Goal: Information Seeking & Learning: Learn about a topic

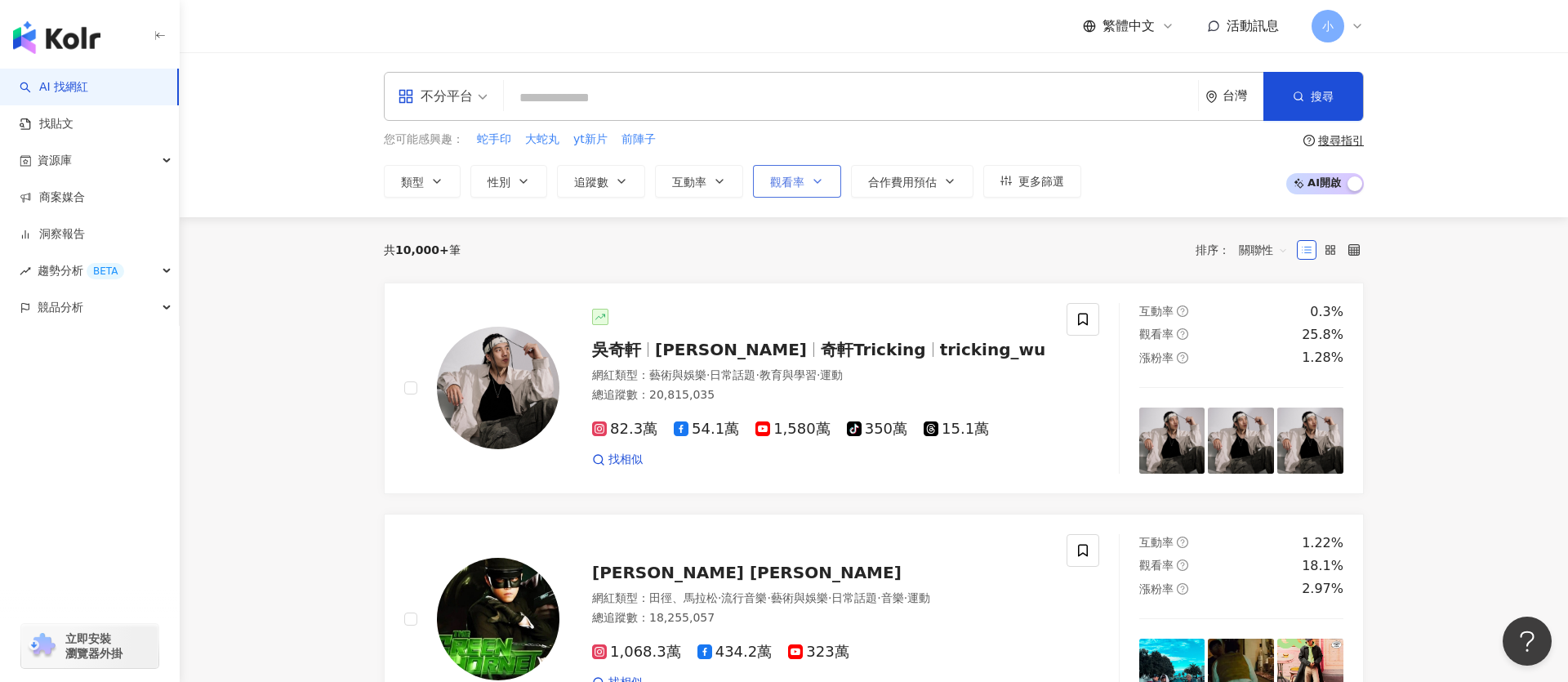
click at [806, 191] on button "觀看率" at bounding box center [797, 181] width 89 height 32
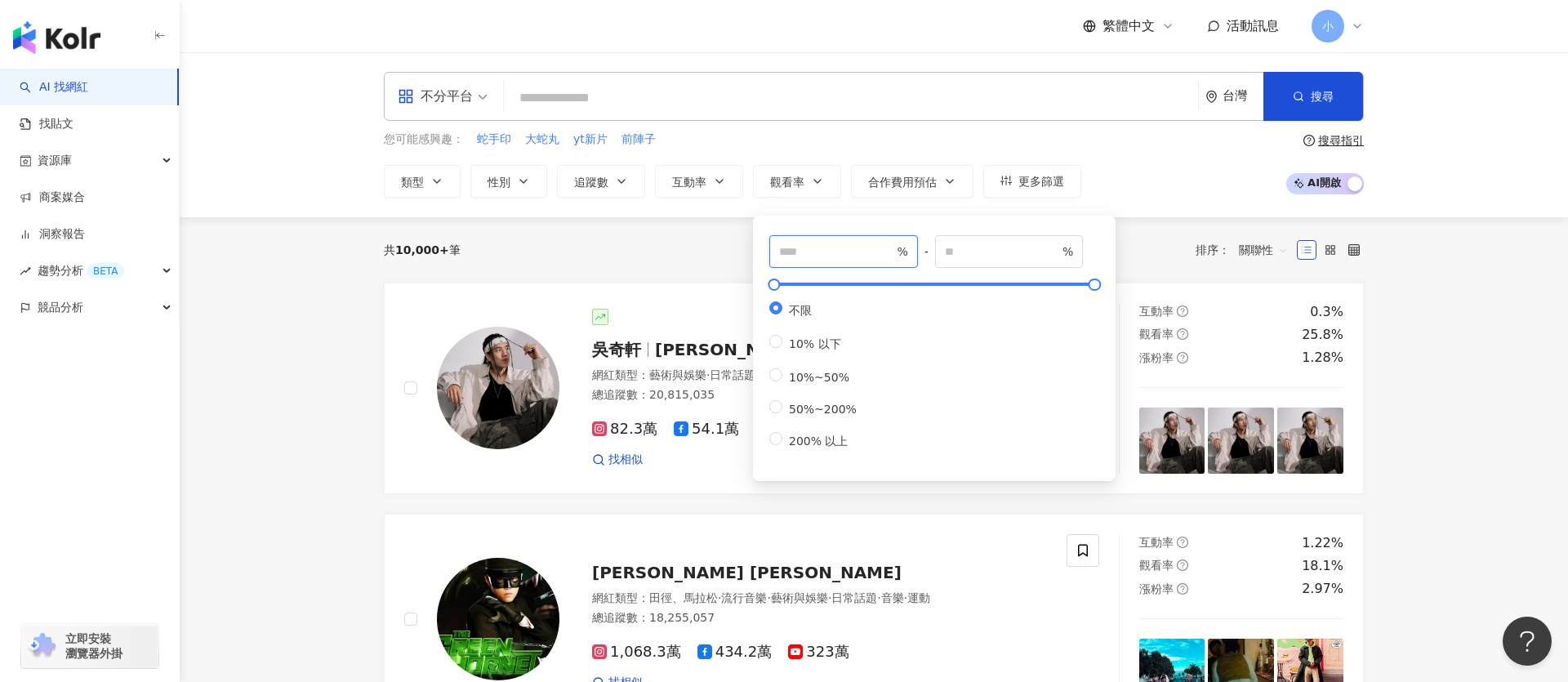
click at [834, 264] on span "%" at bounding box center [843, 251] width 148 height 32
click at [683, 250] on div "共 10,000+ 筆 排序： 關聯性" at bounding box center [873, 250] width 980 height 27
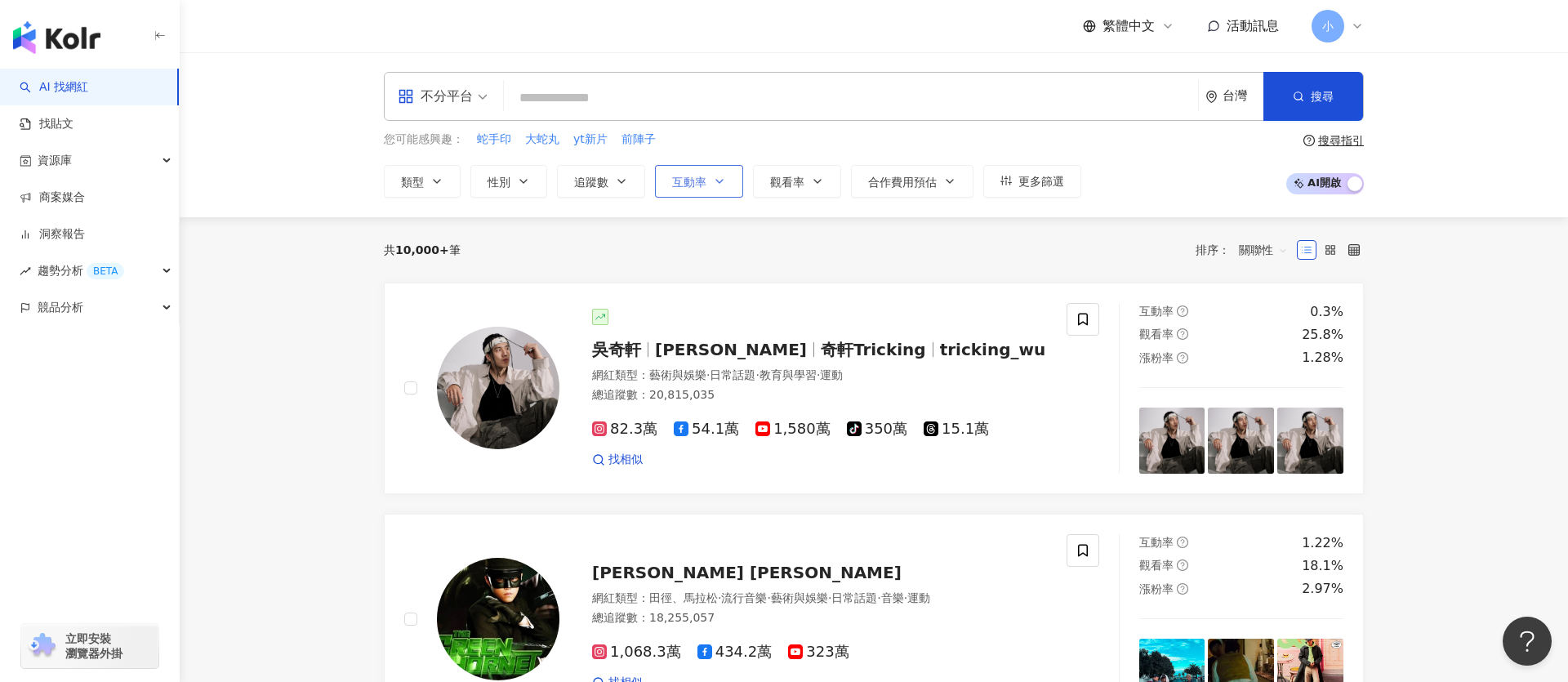
click at [712, 188] on button "互動率" at bounding box center [699, 181] width 89 height 32
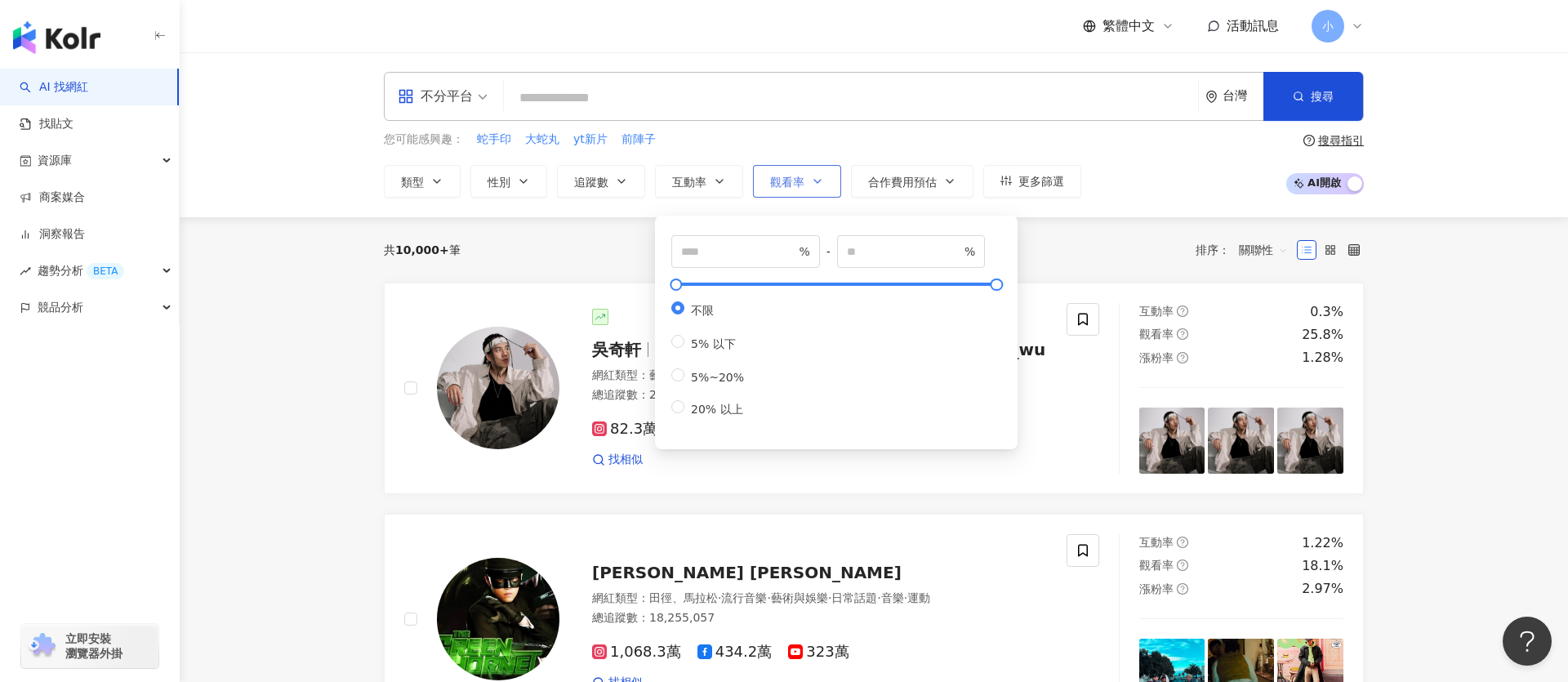
click at [818, 185] on icon "button" at bounding box center [818, 181] width 13 height 13
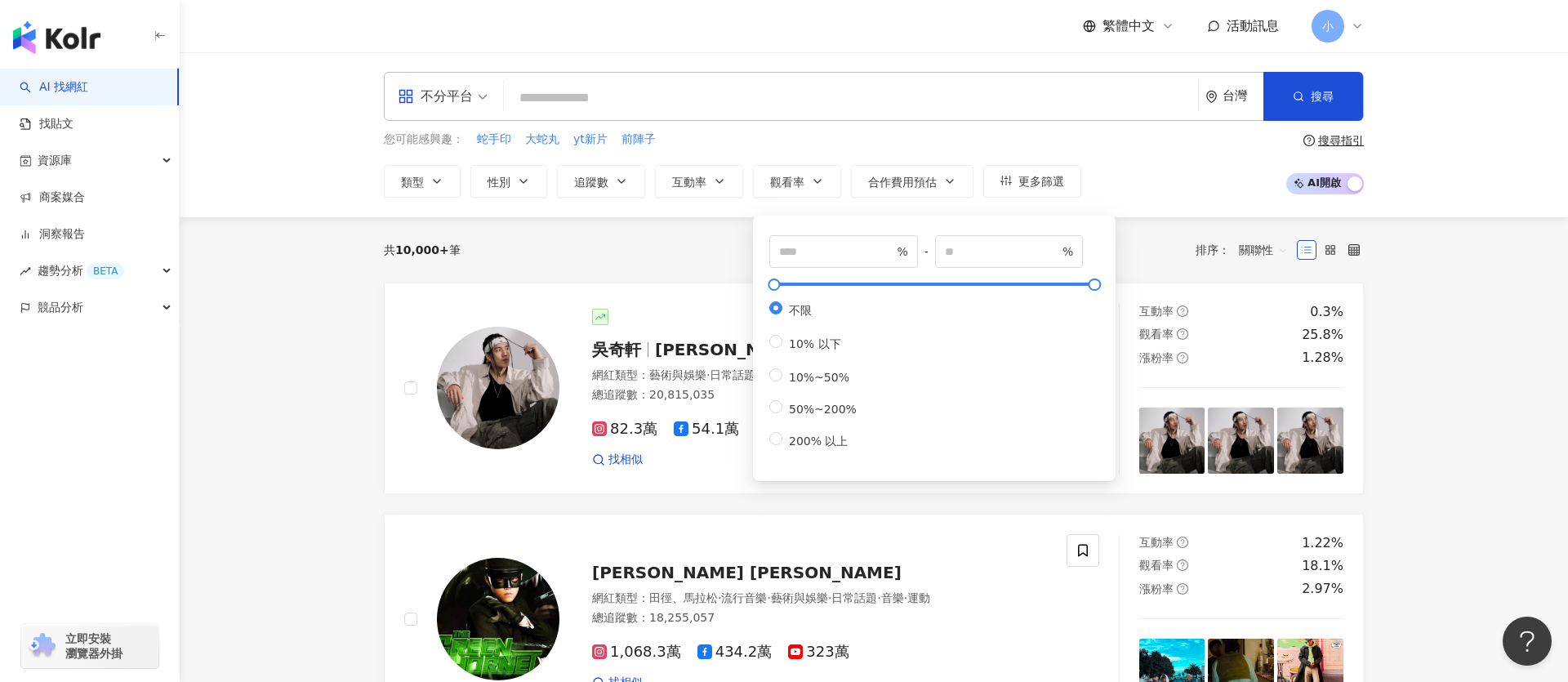
click at [655, 275] on div "共 10,000+ 筆 排序： 關聯性" at bounding box center [873, 249] width 980 height 65
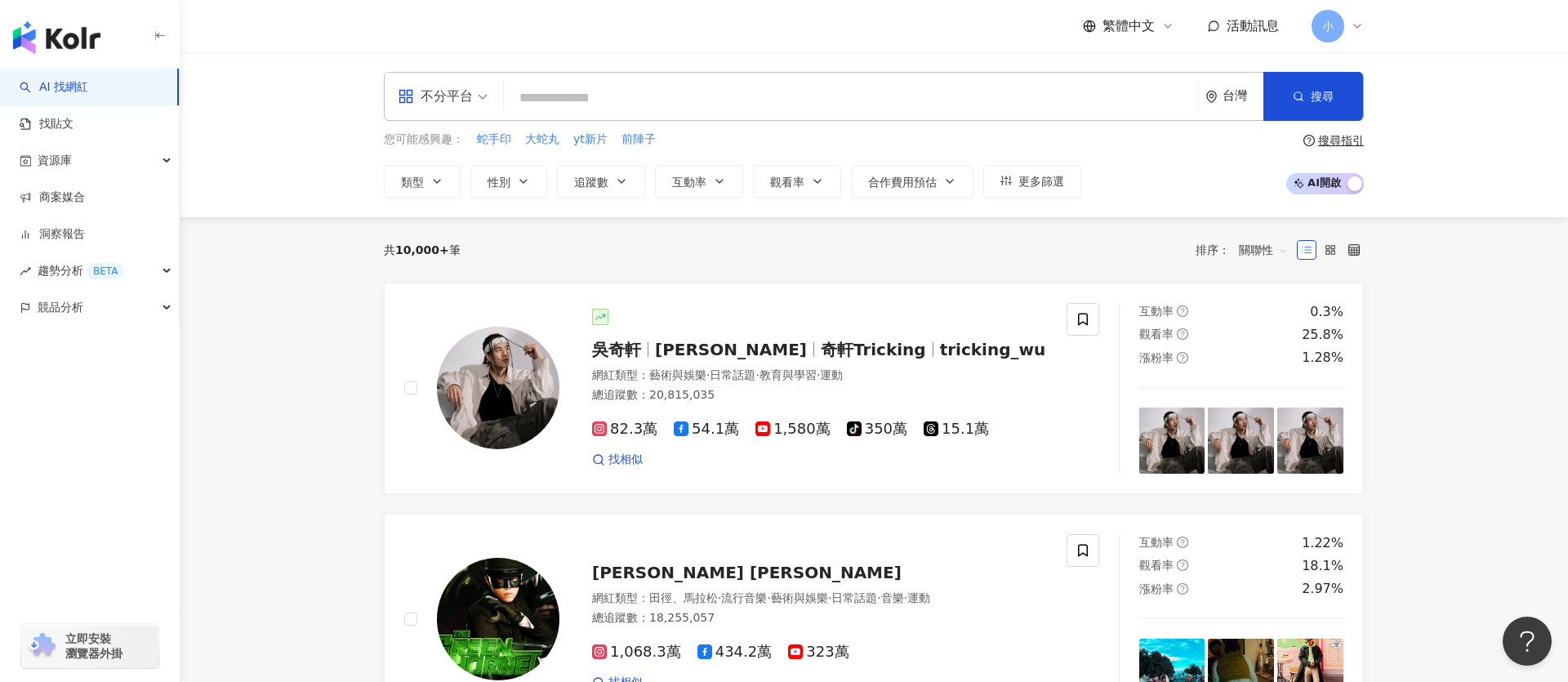
click at [794, 251] on div "共 10,000+ 筆 排序： 關聯性" at bounding box center [873, 250] width 980 height 27
click at [702, 182] on span "互動率" at bounding box center [689, 182] width 34 height 13
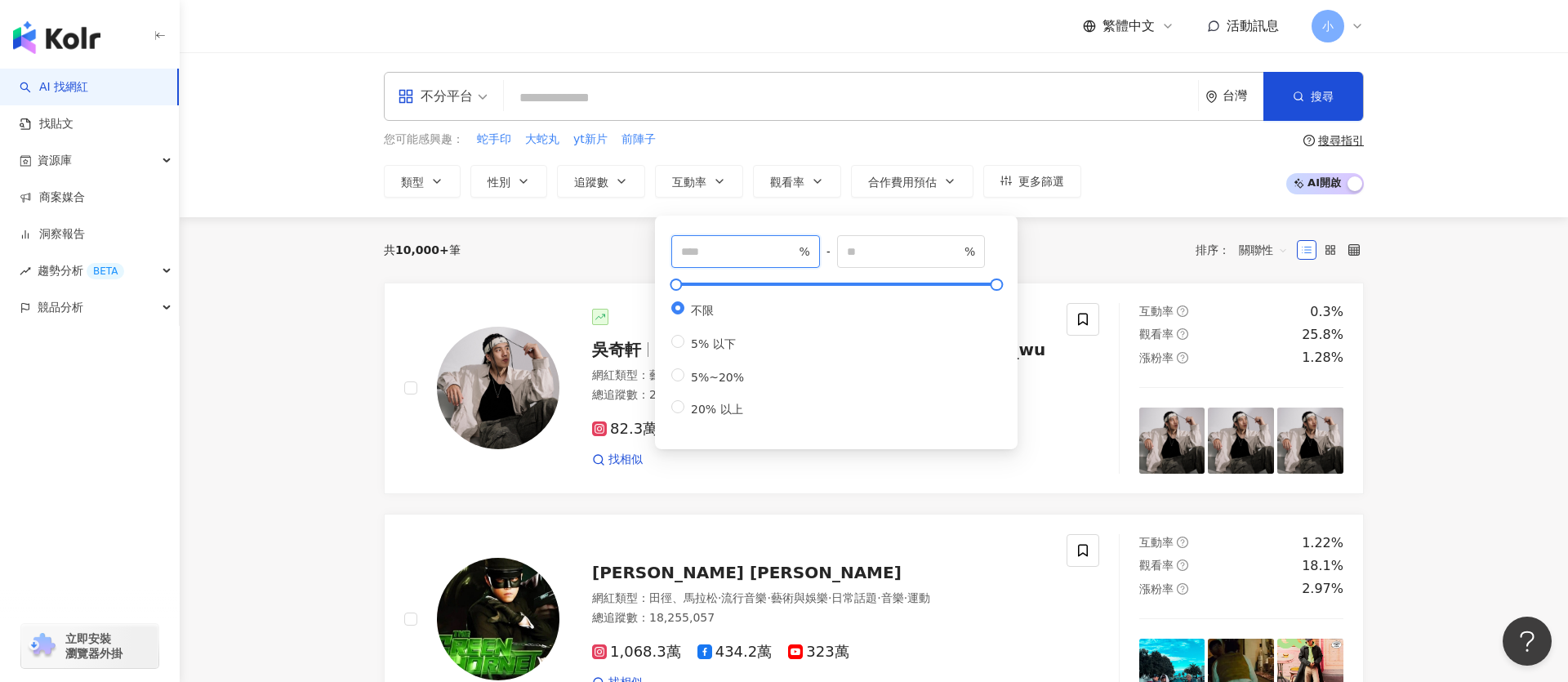
click at [722, 258] on input "number" at bounding box center [738, 252] width 114 height 18
click at [847, 124] on div "不分平台 台灣 搜尋 您可能感興趣： 蛇手印 大蛇丸 yt新片 前陣子 類型 性別 追蹤數 互動率 觀看率 合作費用預估 更多篩選 % - % 不限 10% …" at bounding box center [874, 135] width 1045 height 126
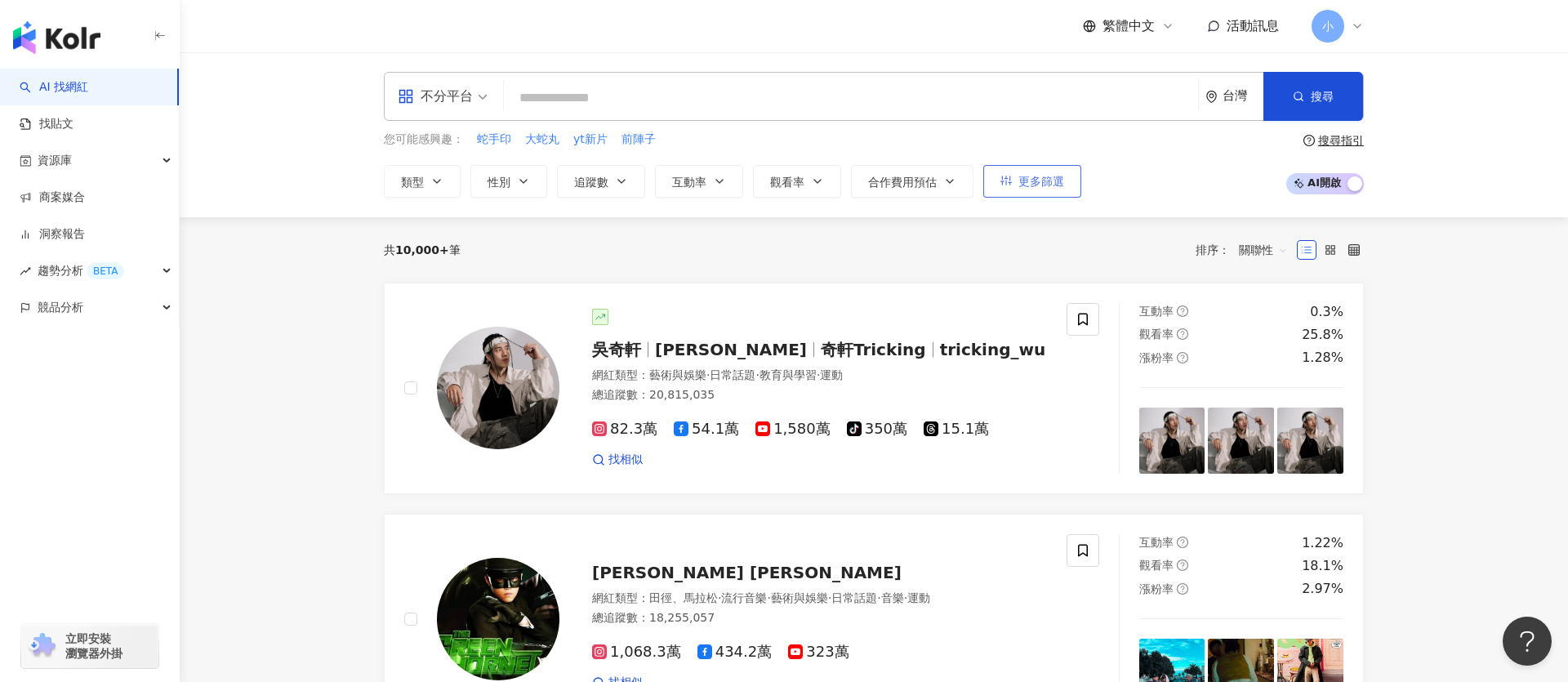
click at [1040, 181] on span "更多篩選" at bounding box center [1041, 181] width 46 height 13
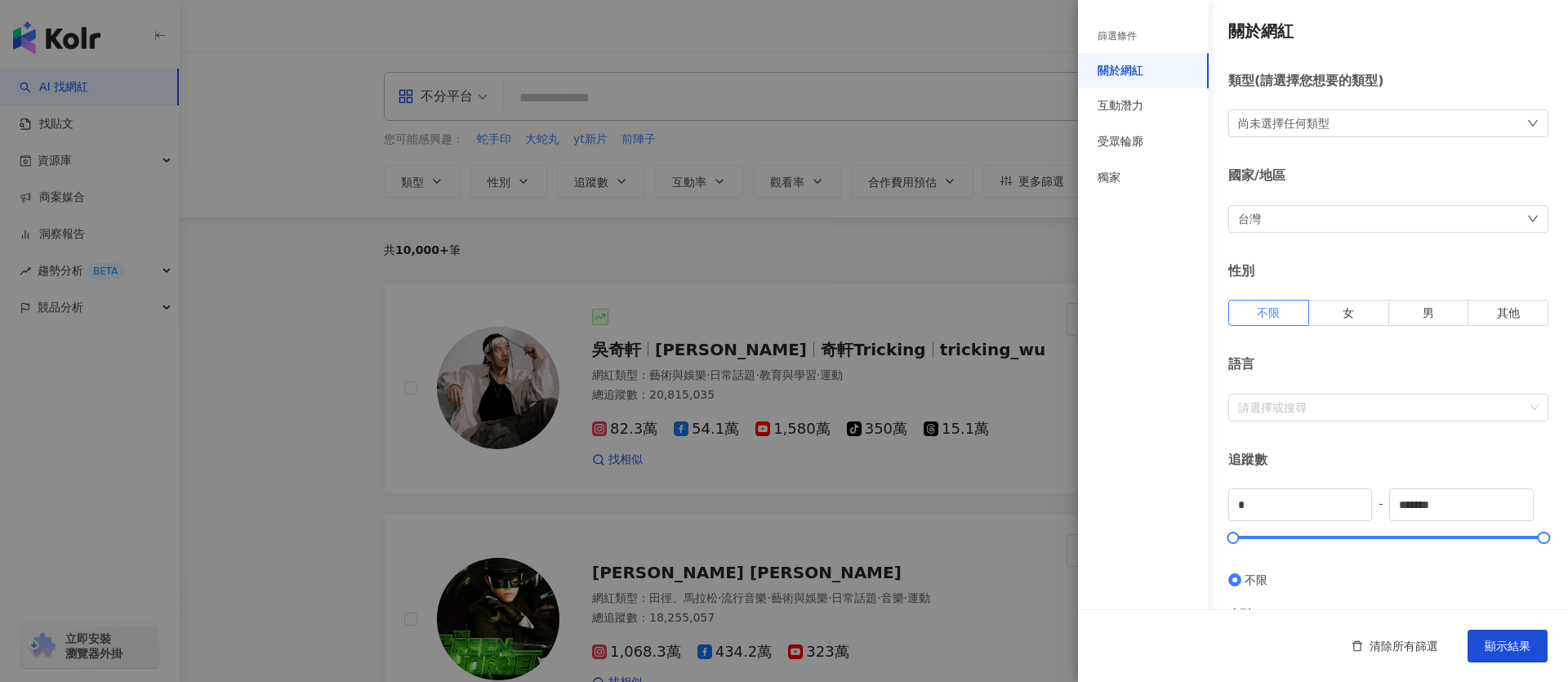
click at [980, 235] on div at bounding box center [784, 341] width 1568 height 682
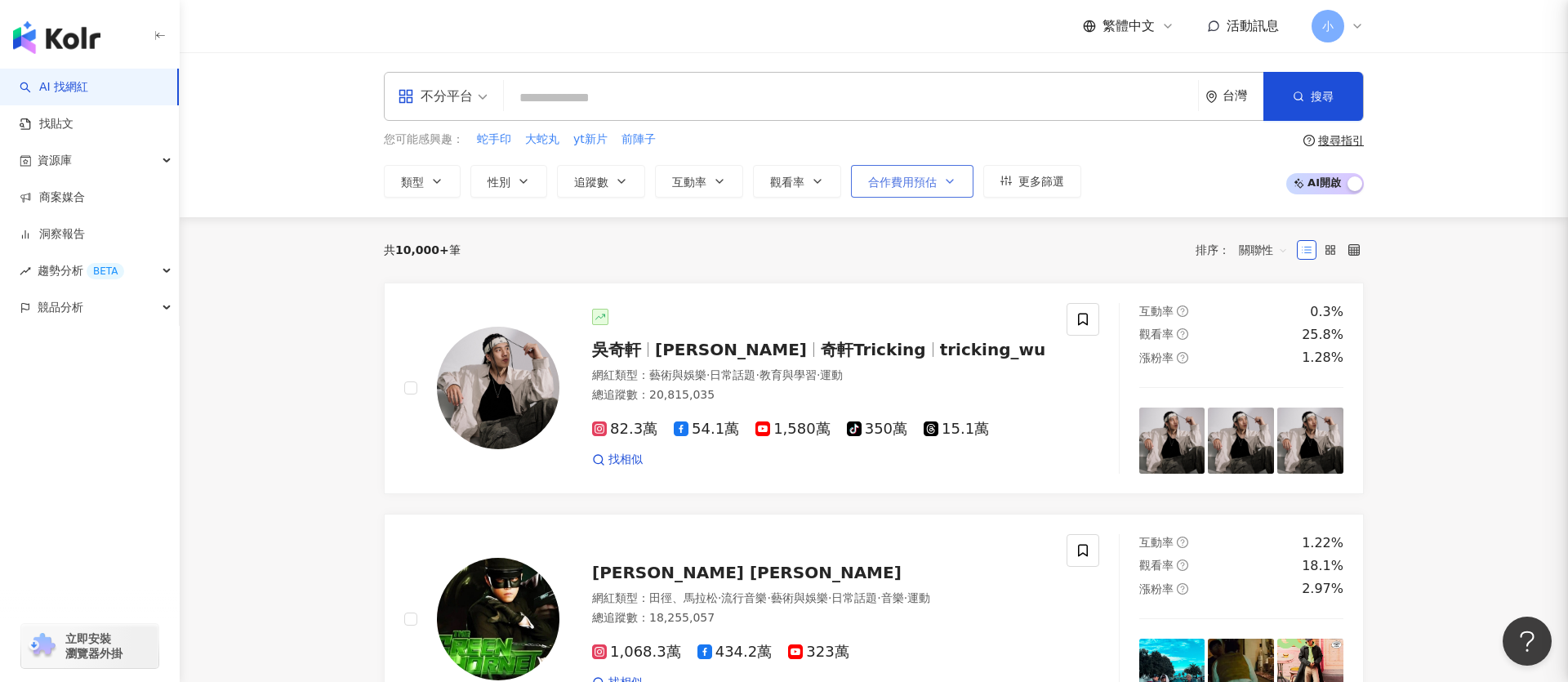
click at [946, 194] on button "合作費用預估" at bounding box center [913, 181] width 123 height 32
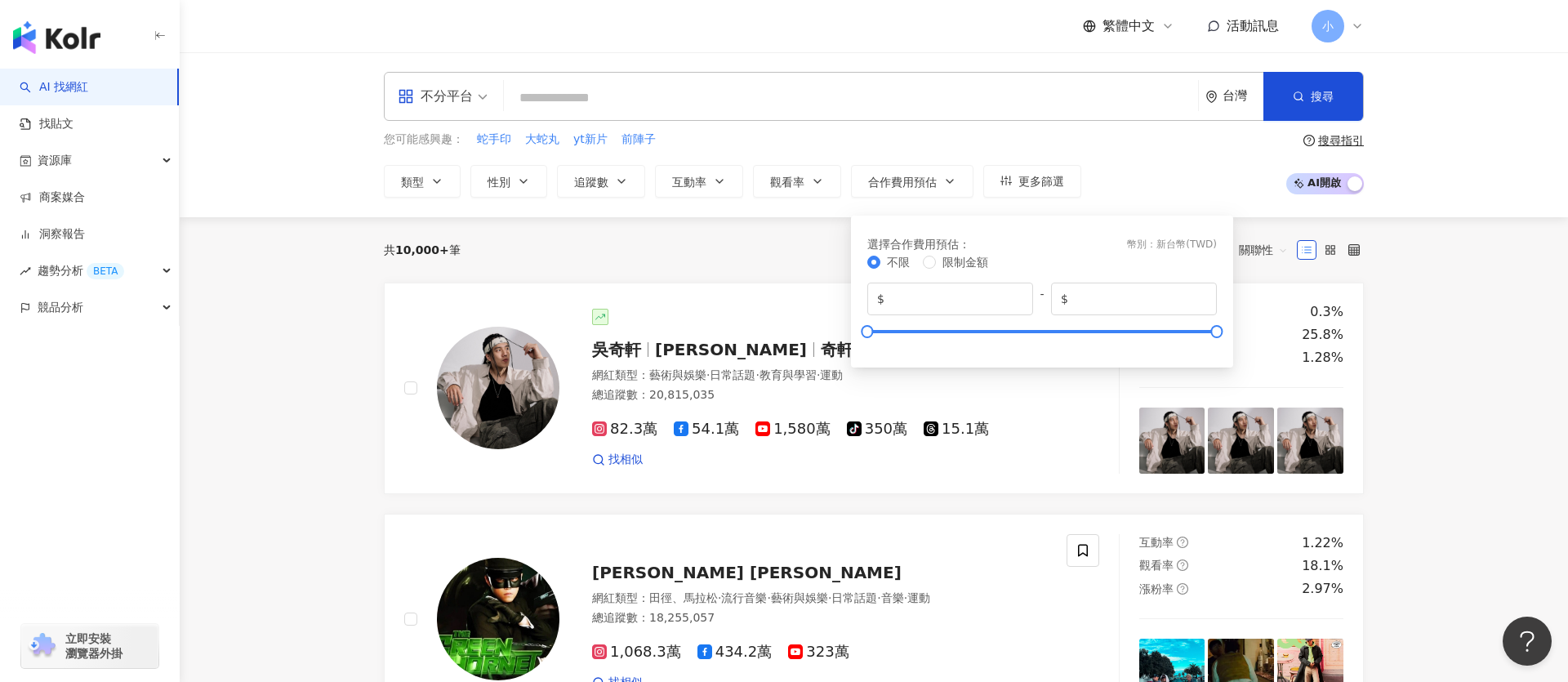
click at [977, 138] on div "您可能感興趣： 蛇手印 大蛇丸 yt新片 前陣子" at bounding box center [732, 140] width 697 height 18
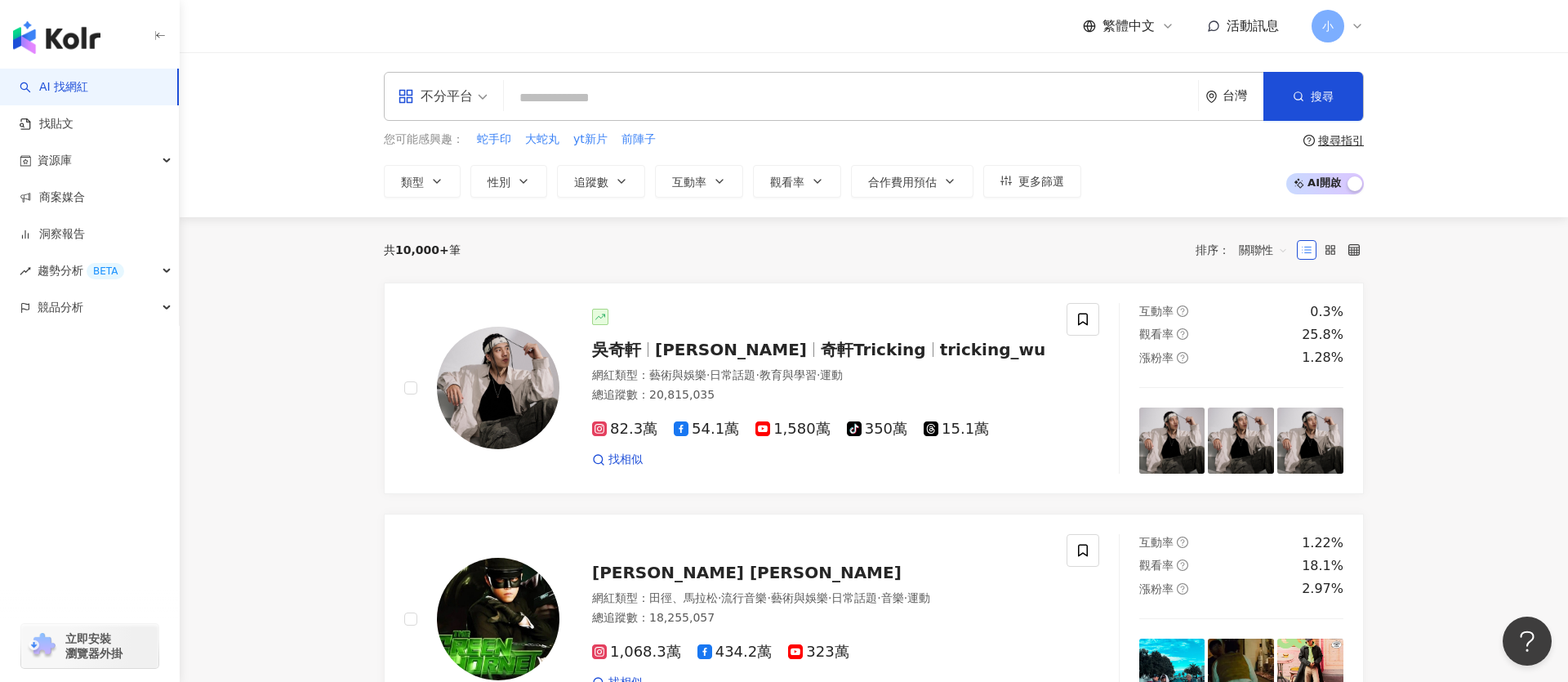
click at [434, 180] on icon "button" at bounding box center [437, 181] width 7 height 3
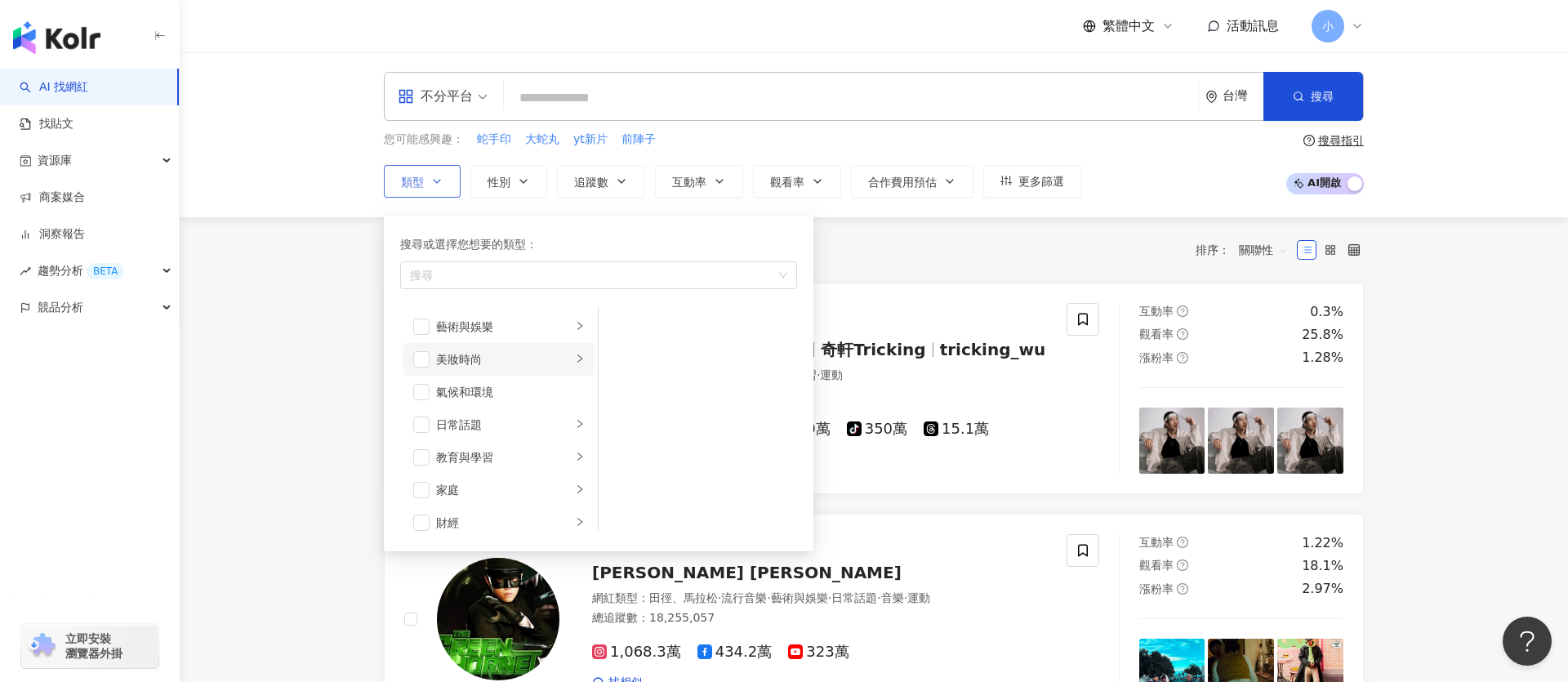
click at [467, 368] on li "美妝時尚" at bounding box center [499, 359] width 191 height 32
click at [621, 330] on span "button" at bounding box center [620, 327] width 17 height 17
click at [625, 364] on span "button" at bounding box center [620, 360] width 17 height 17
click at [625, 333] on span "button" at bounding box center [620, 327] width 17 height 17
click at [1334, 92] on button "搜尋" at bounding box center [1314, 96] width 99 height 49
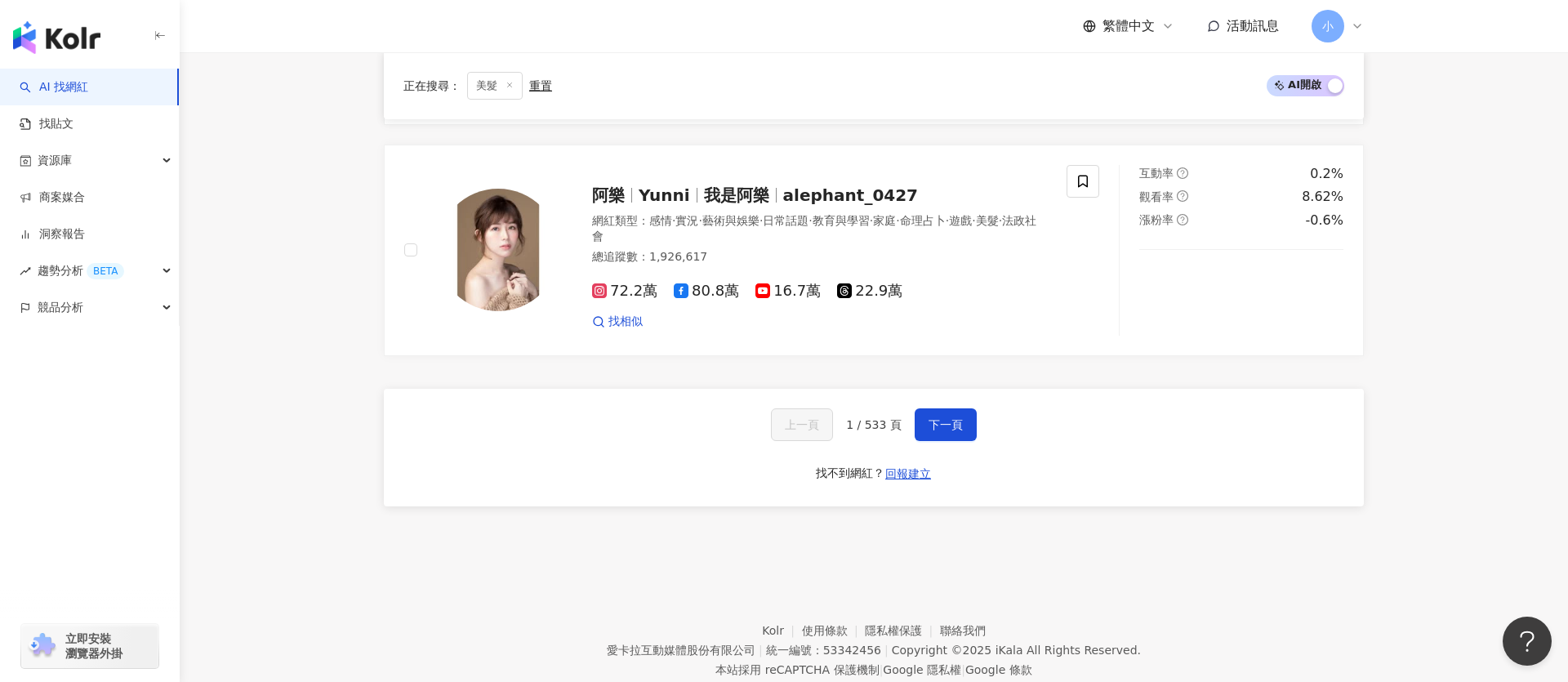
scroll to position [3268, 0]
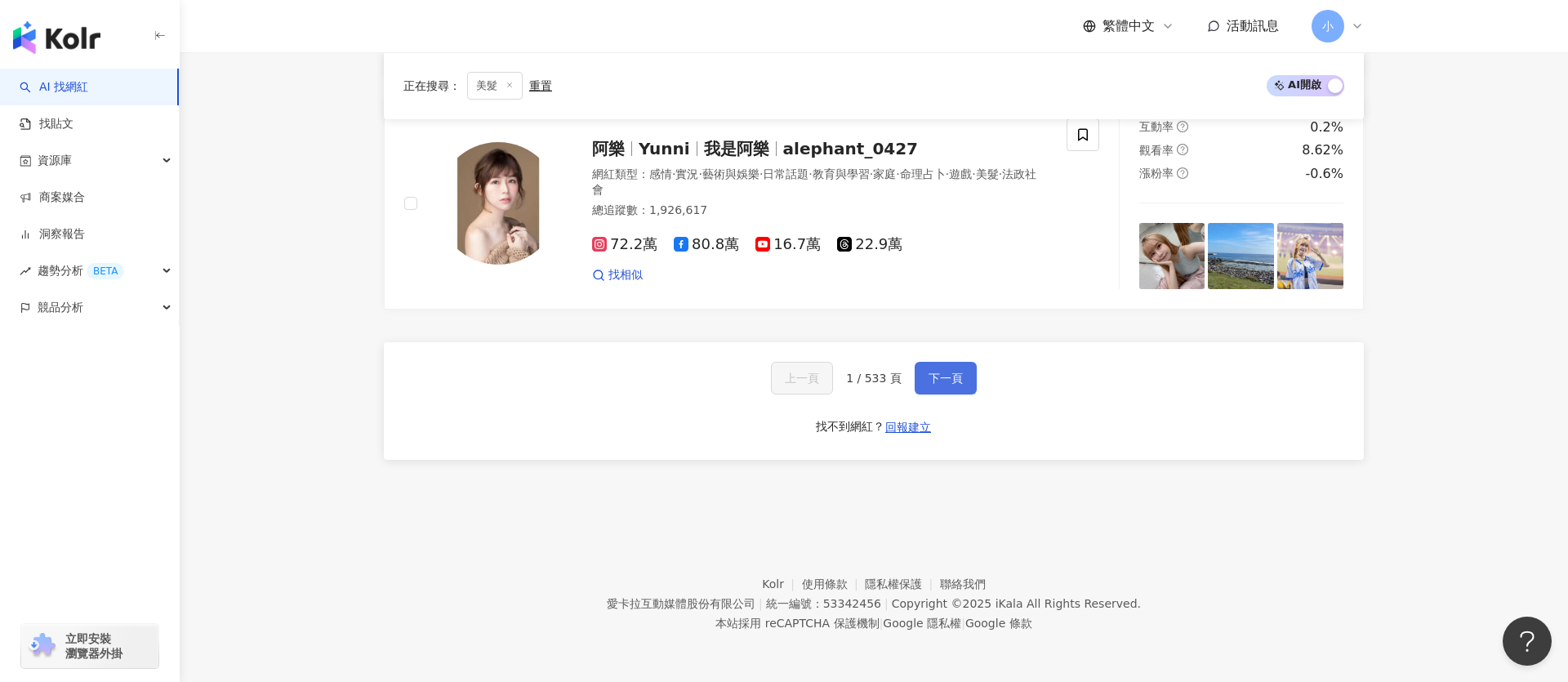
click at [931, 377] on span "下一頁" at bounding box center [945, 379] width 34 height 13
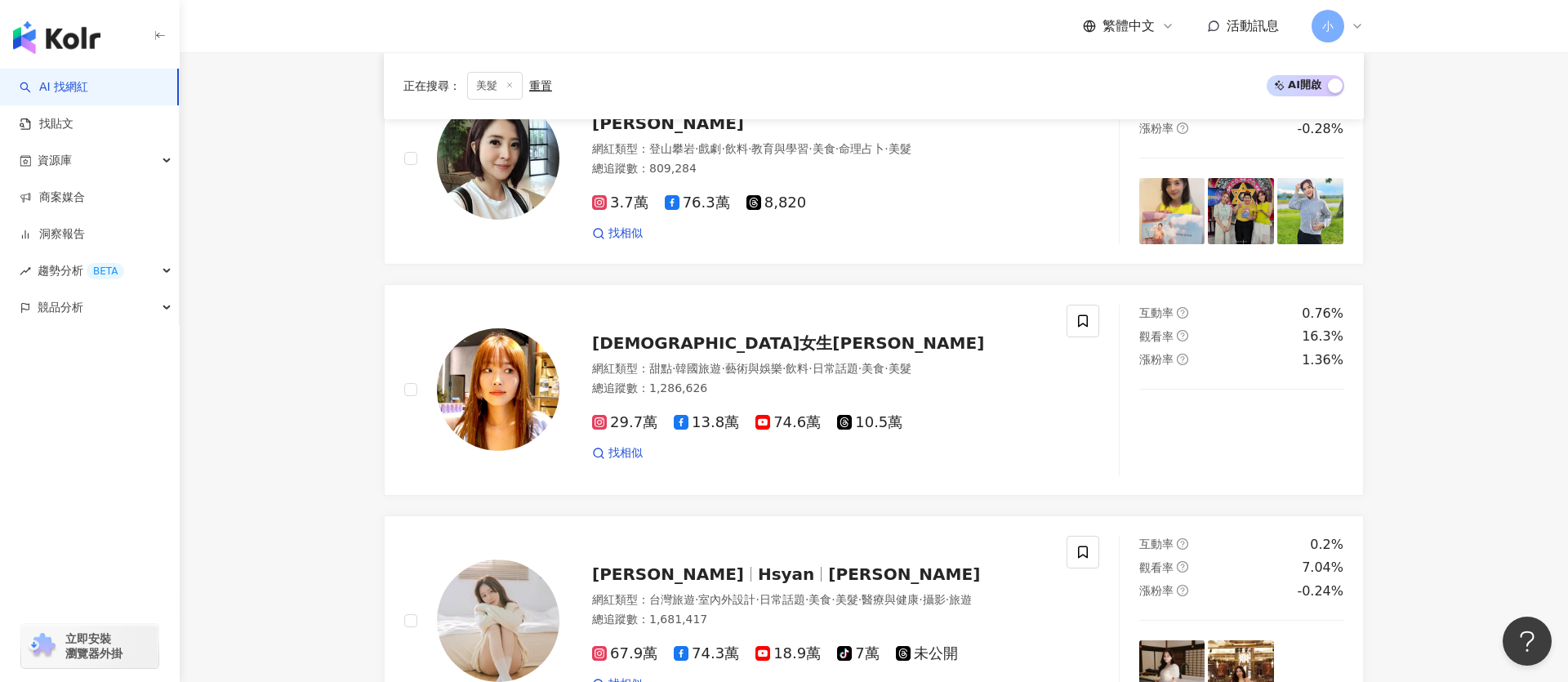
scroll to position [3154, 0]
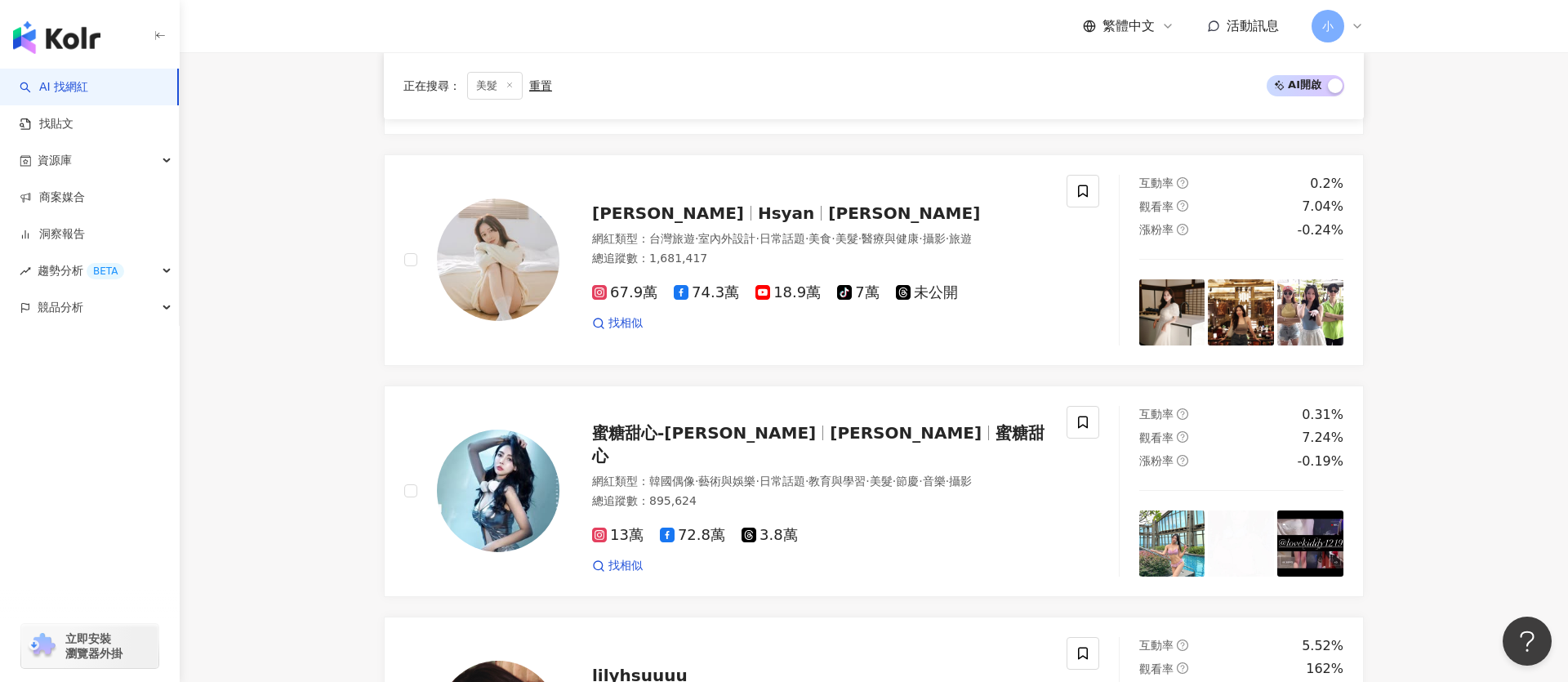
scroll to position [1699, 0]
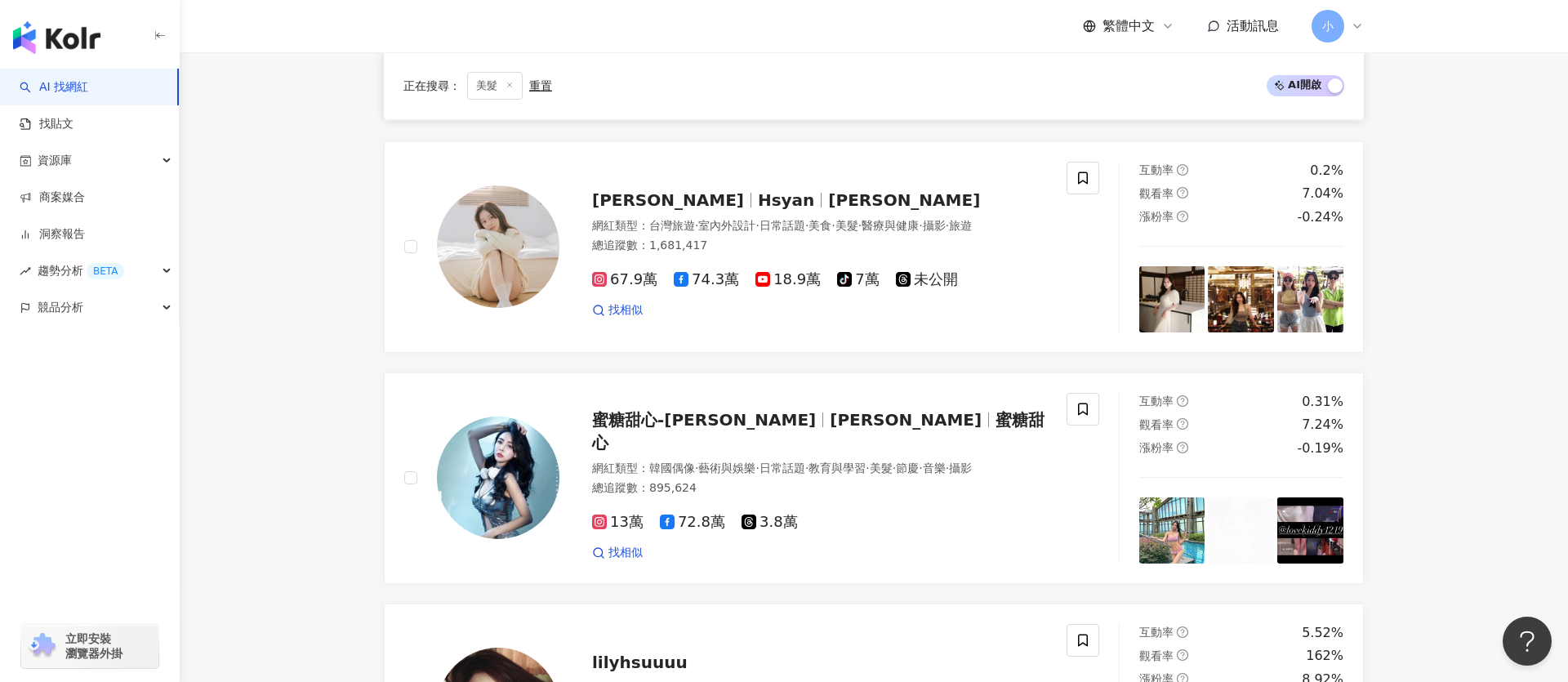
click at [1448, 346] on main "不分平台 台灣 搜尋 您可能感興趣： 蛇手印 大蛇丸 yt新片 前陣子 類型 性別 追蹤數 互動率 觀看率 合作費用預估 更多篩選 篩選條件 關於網紅 互動潛…" at bounding box center [874, 166] width 1388 height 3625
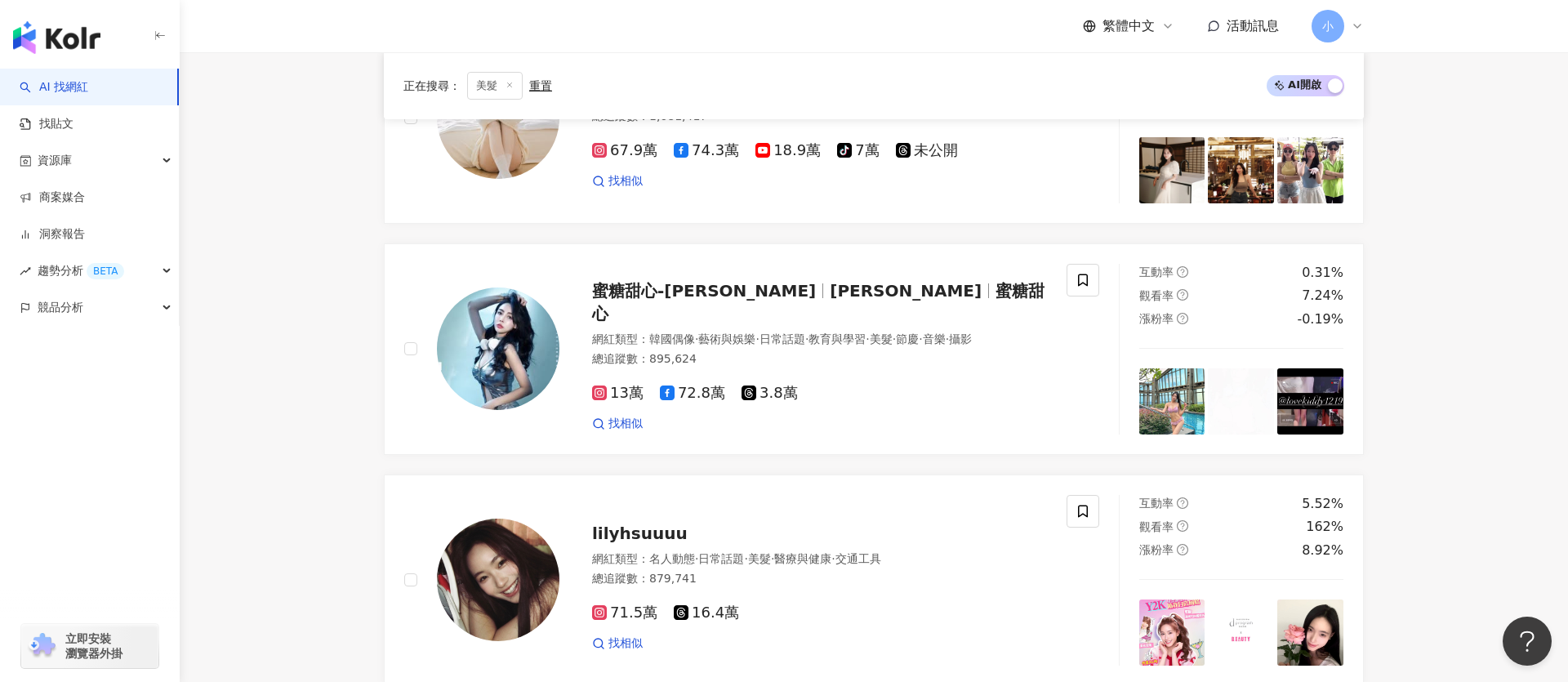
scroll to position [1830, 0]
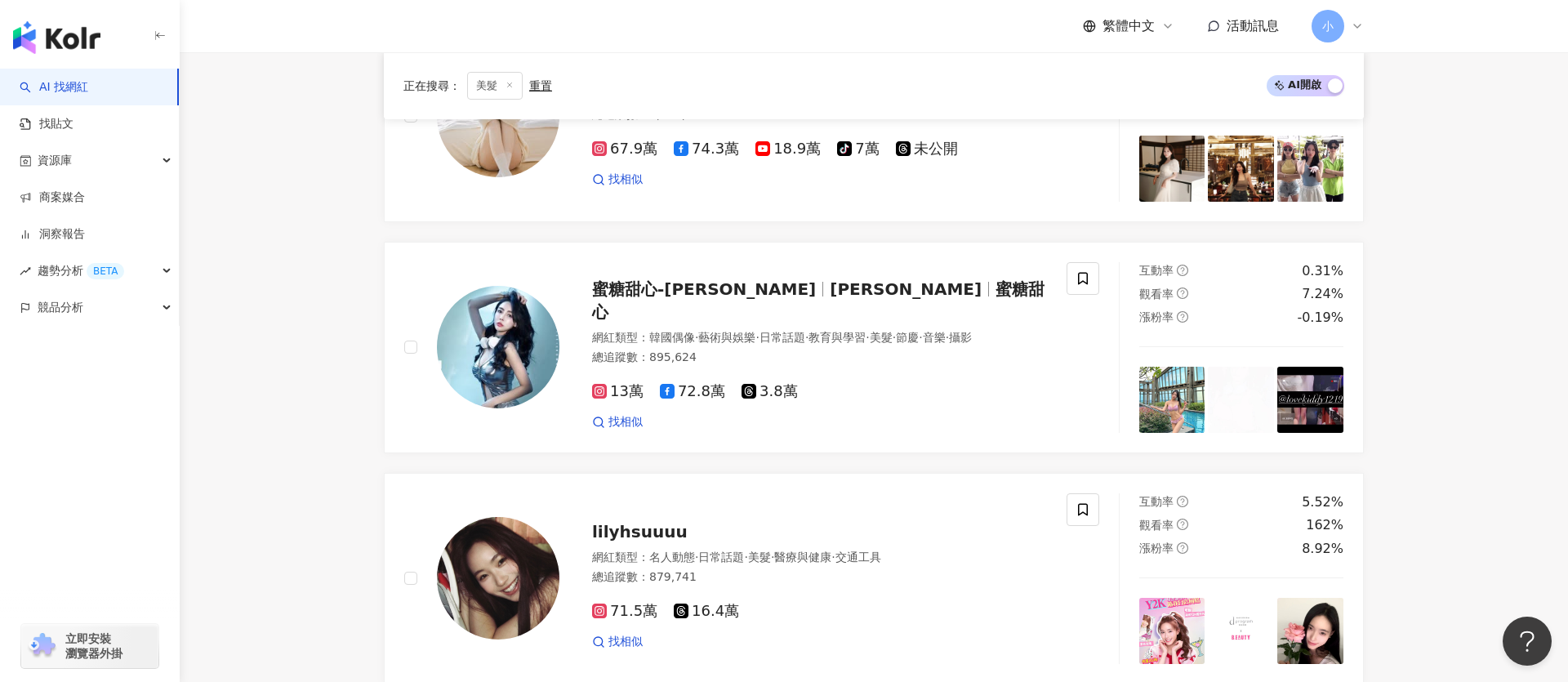
click at [1459, 331] on main "不分平台 台灣 搜尋 您可能感興趣： 蛇手印 大蛇丸 yt新片 前陣子 類型 性別 追蹤數 互動率 觀看率 合作費用預估 更多篩選 篩選條件 關於網紅 互動潛…" at bounding box center [874, 35] width 1388 height 3625
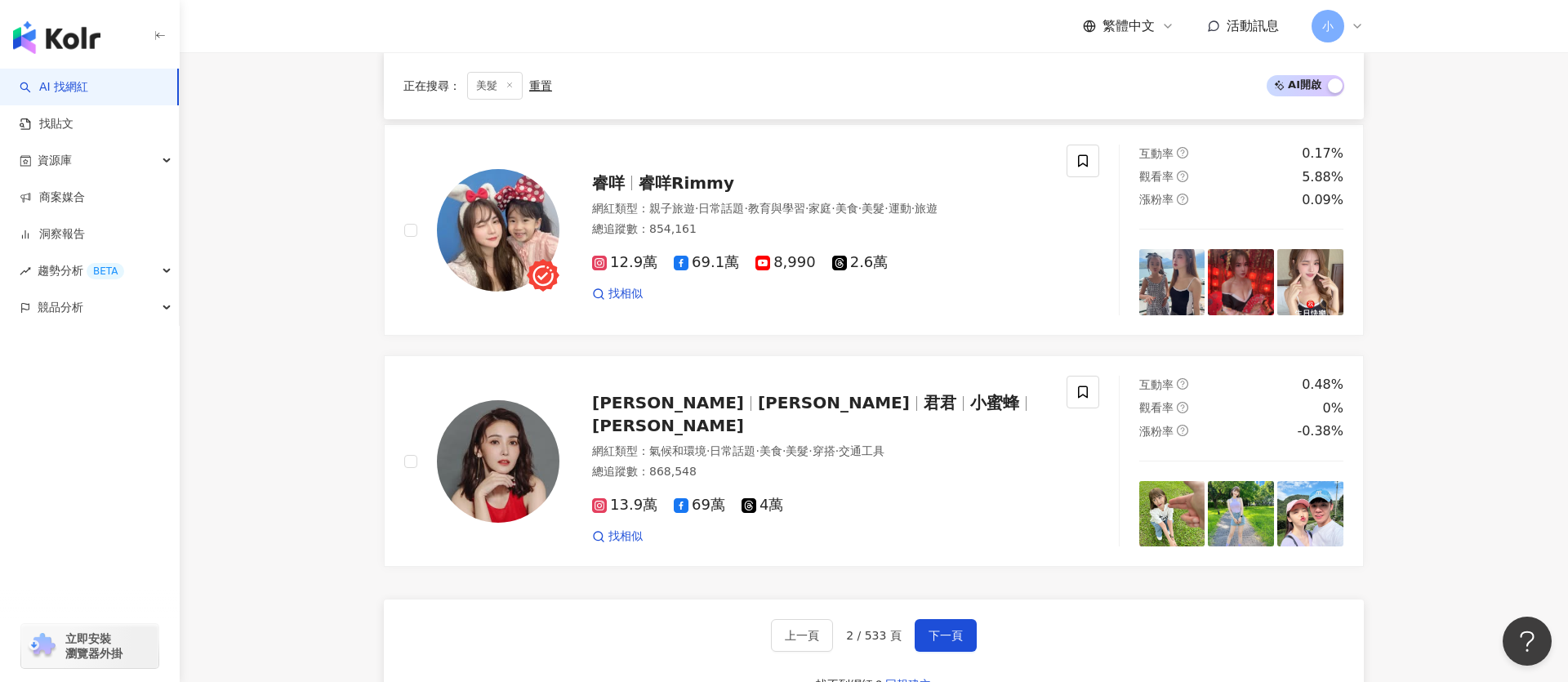
scroll to position [2599, 0]
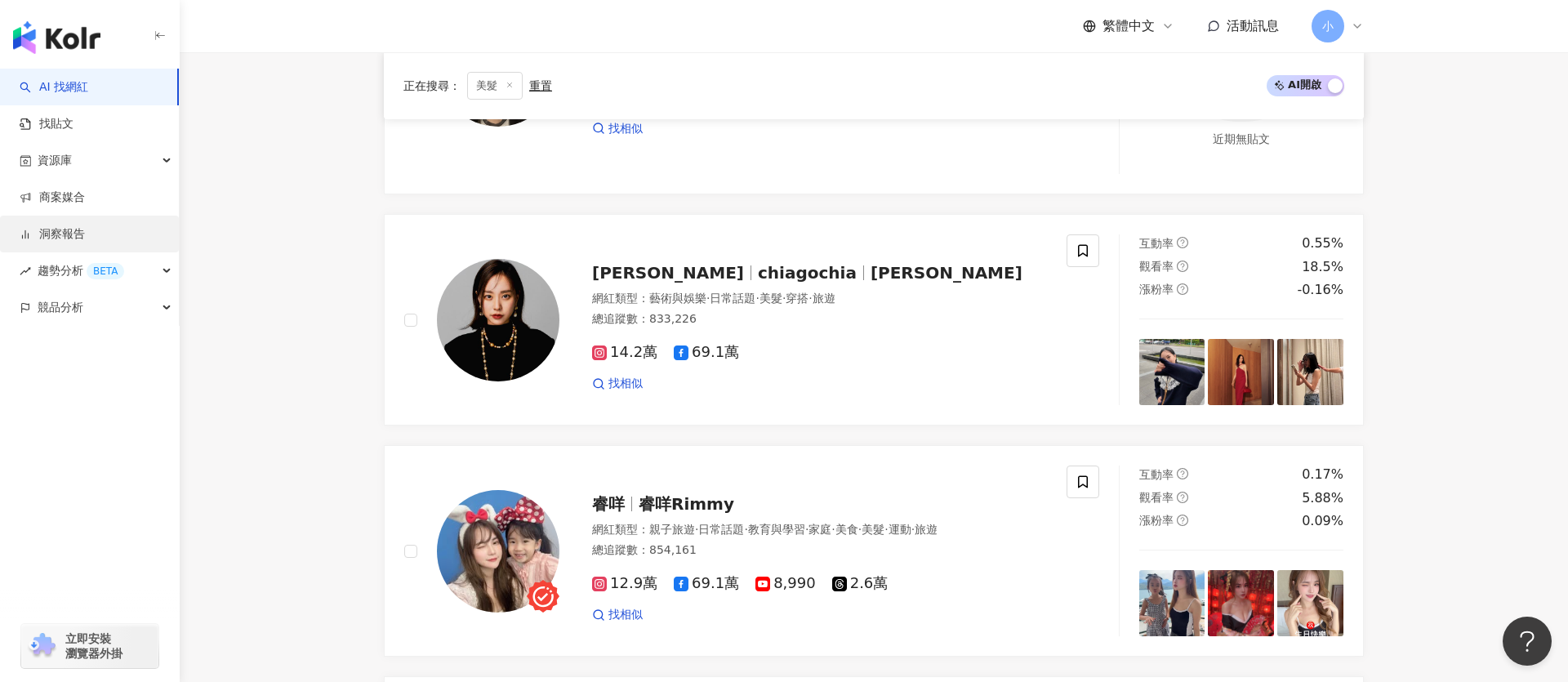
click at [69, 237] on link "洞察報告" at bounding box center [52, 235] width 65 height 17
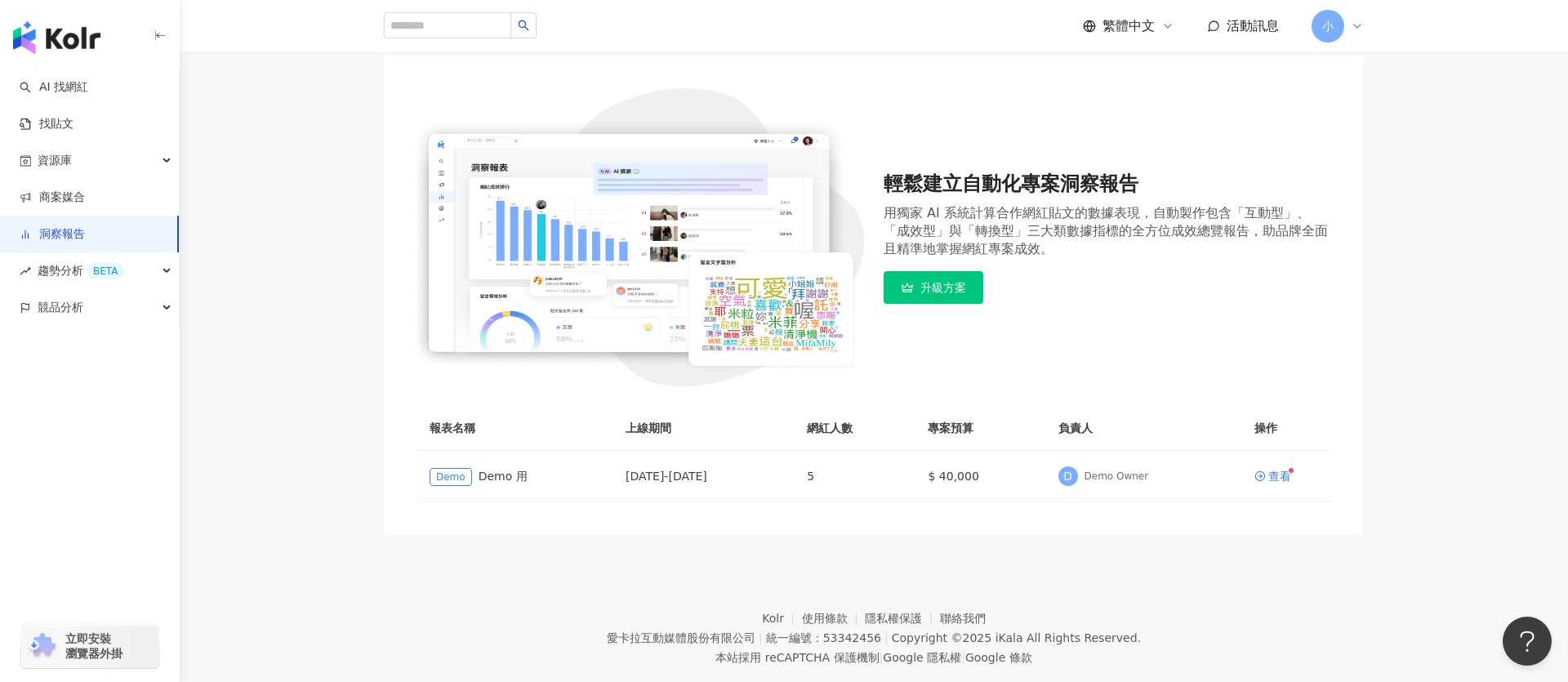
scroll to position [111, 0]
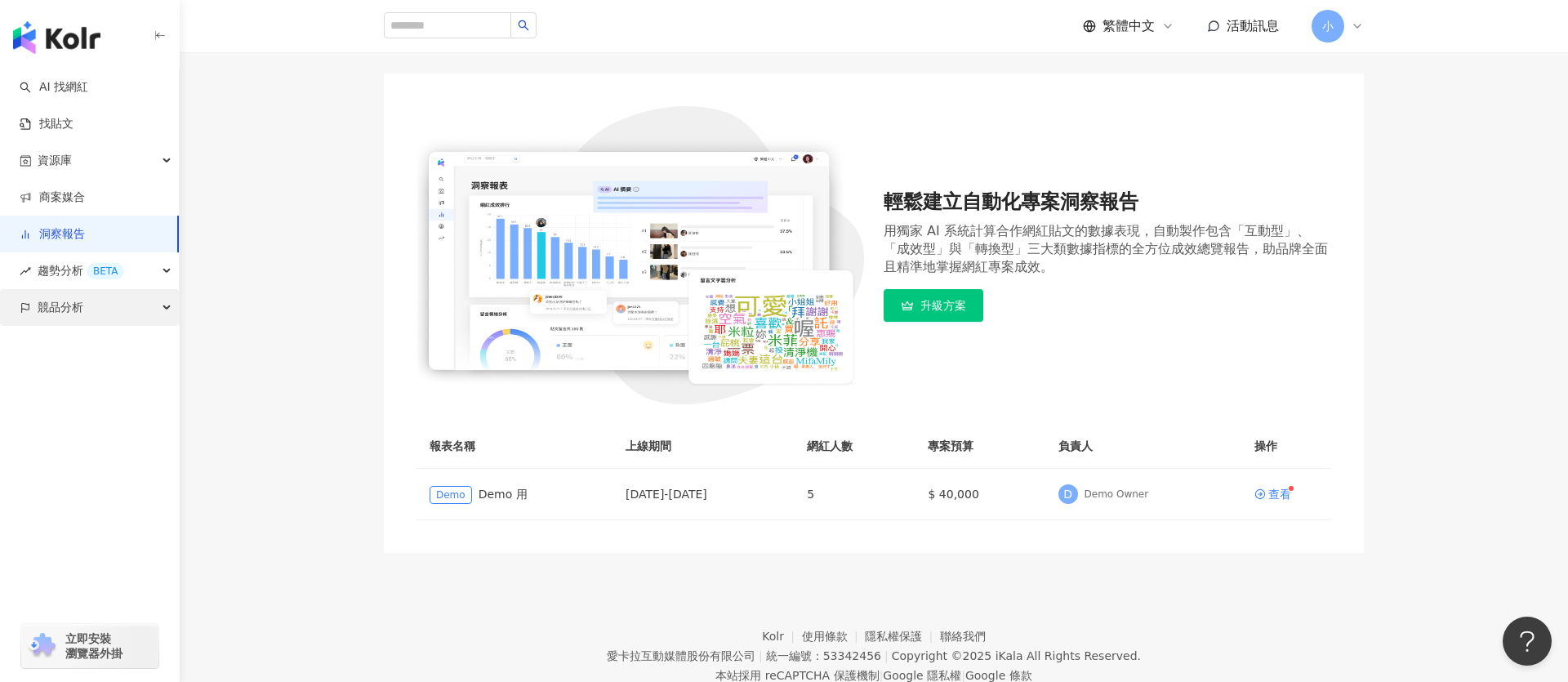
click at [119, 302] on div "競品分析" at bounding box center [89, 307] width 179 height 36
click at [72, 350] on link "品牌帳號分析" at bounding box center [73, 345] width 69 height 17
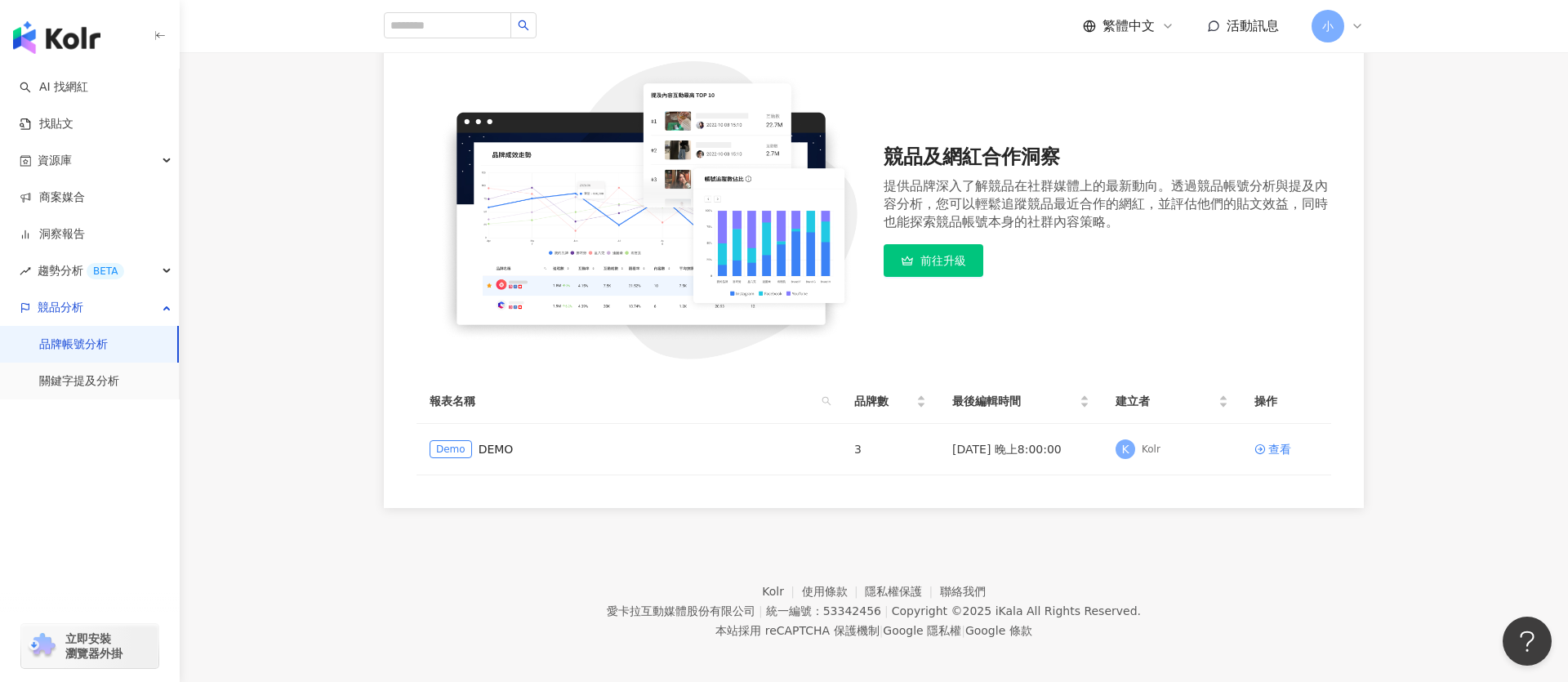
scroll to position [155, 0]
click at [100, 169] on div "資源庫" at bounding box center [89, 161] width 179 height 36
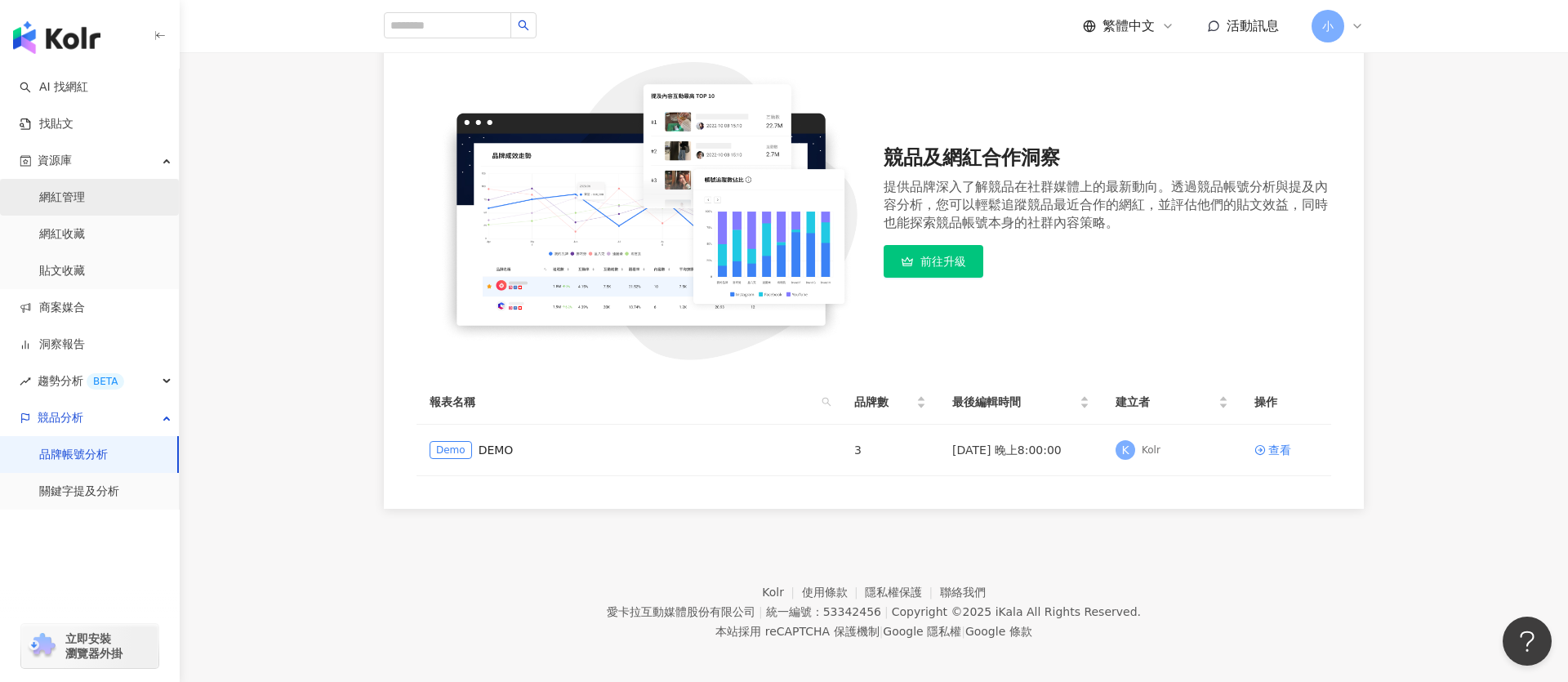
click at [72, 191] on link "網紅管理" at bounding box center [61, 198] width 46 height 17
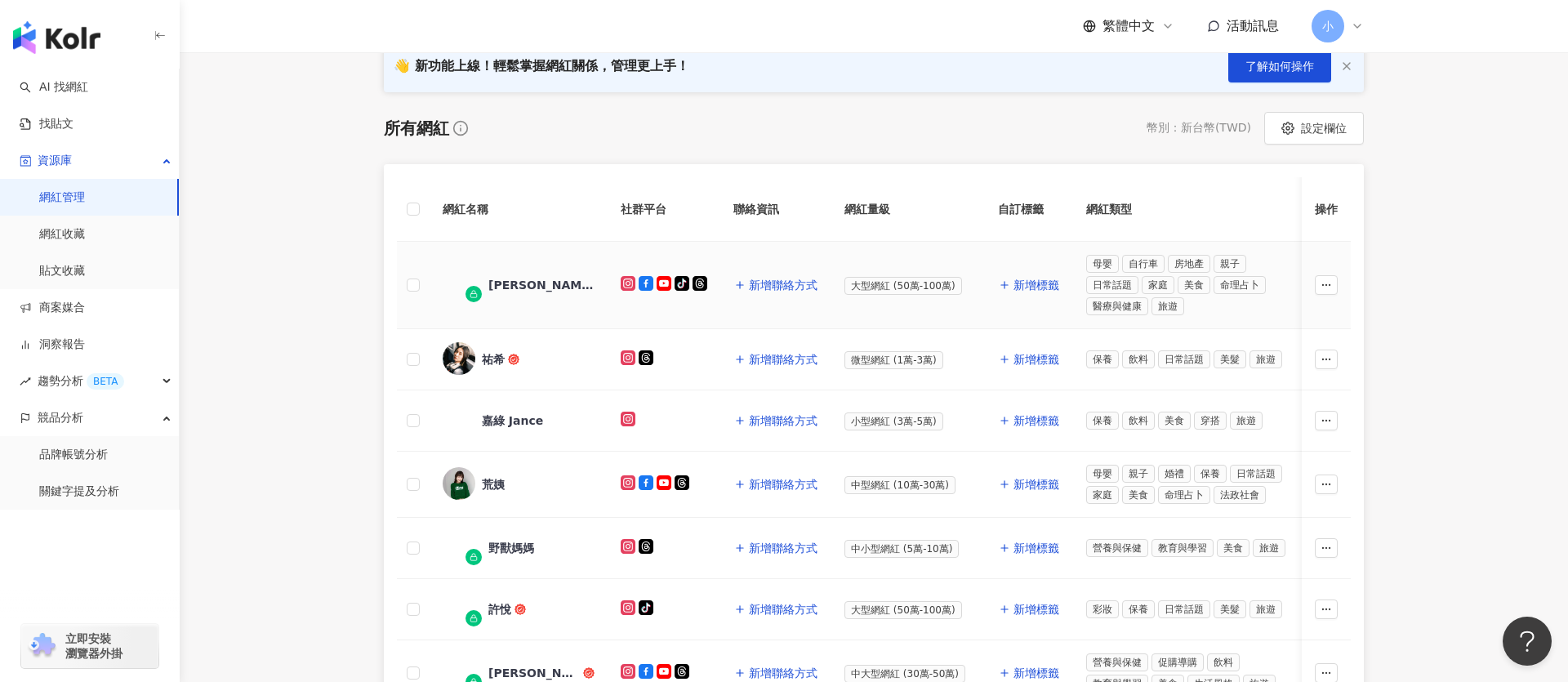
scroll to position [214, 0]
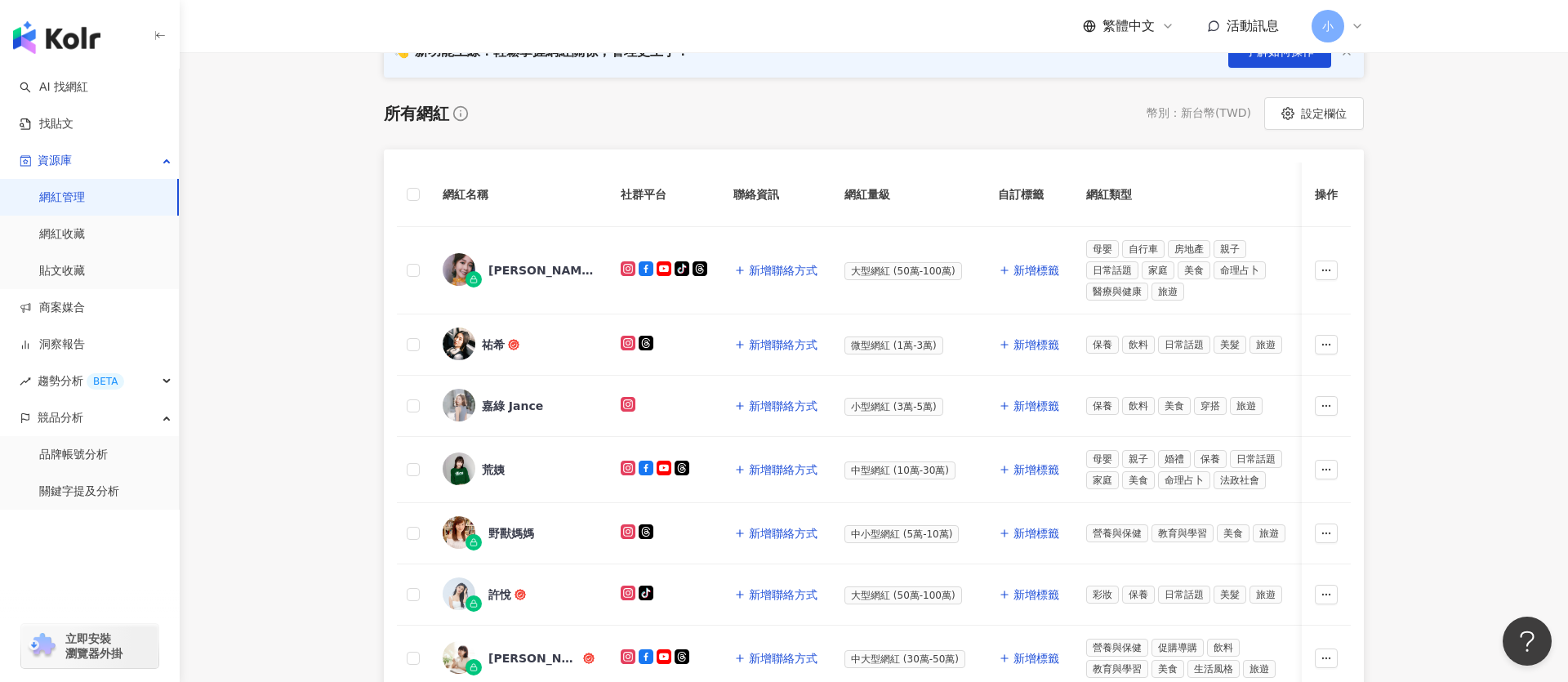
click at [1484, 306] on main "網紅管理 加入網紅 社群平台 合作專案 合作酬勞 標籤 解鎖狀態 更多篩選 👋 新功能上線！輕鬆掌握網紅關係，管理更上手！ 了解如何操作 所有網紅 幣別 ： …" at bounding box center [874, 474] width 1388 height 1271
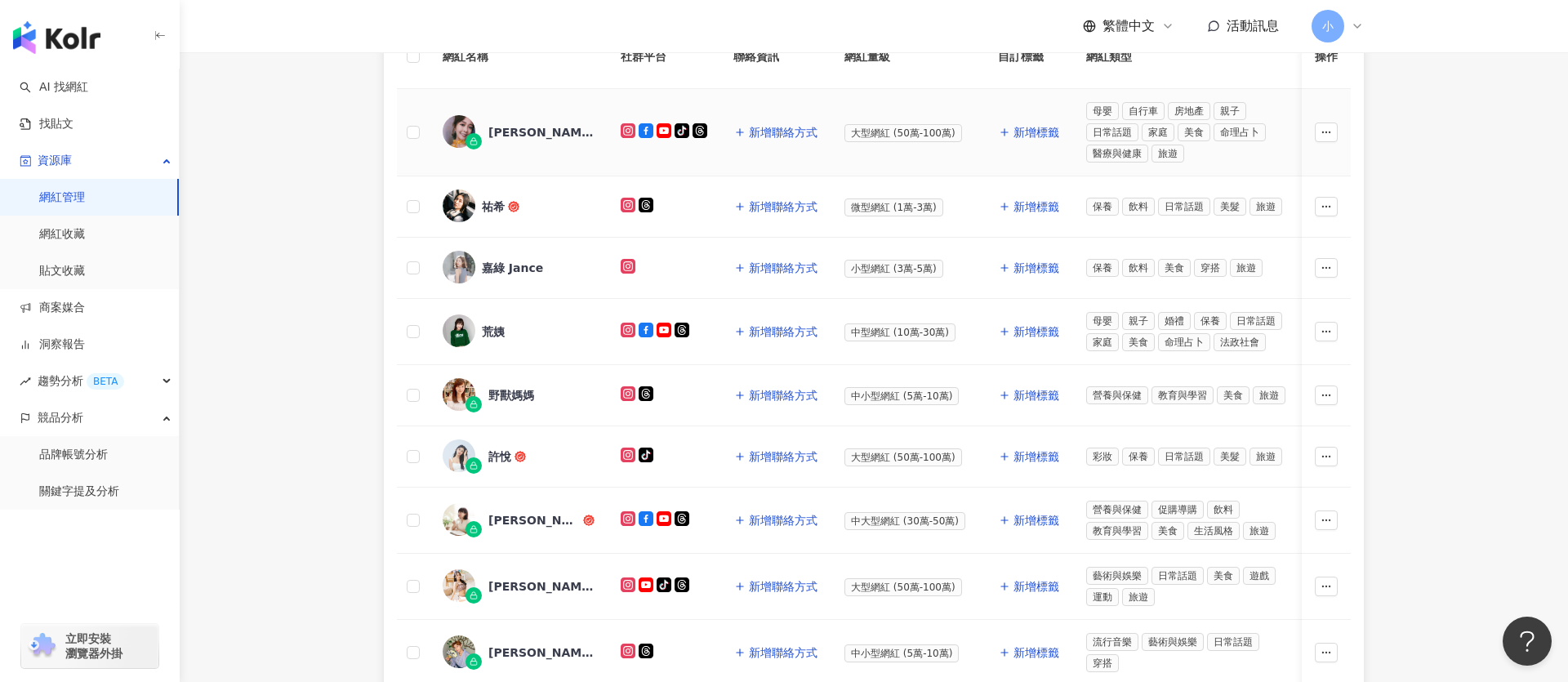
scroll to position [375, 0]
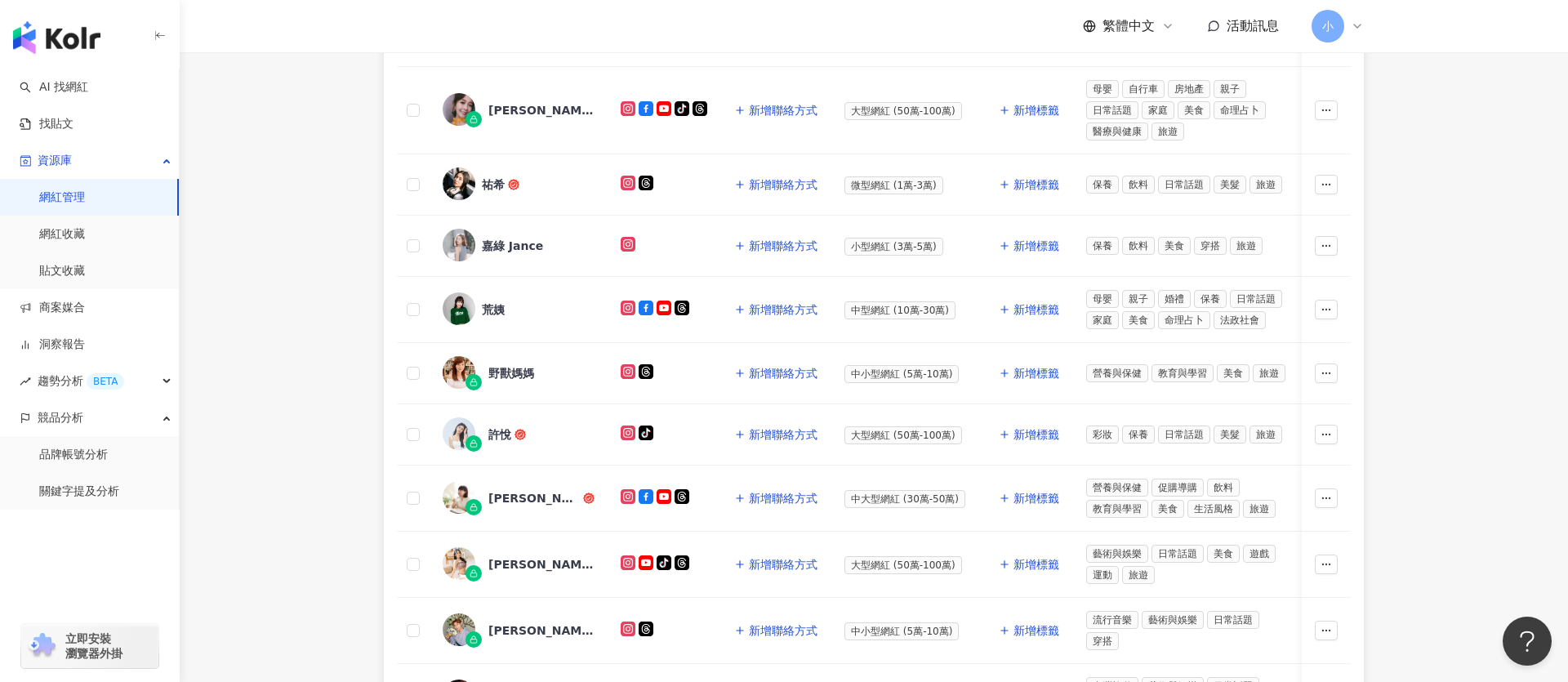
click at [1464, 304] on main "網紅管理 加入網紅 社群平台 合作專案 合作酬勞 標籤 解鎖狀態 更多篩選 👋 新功能上線！輕鬆掌握網紅關係，管理更上手！ 了解如何操作 所有網紅 幣別 ： …" at bounding box center [874, 313] width 1388 height 1271
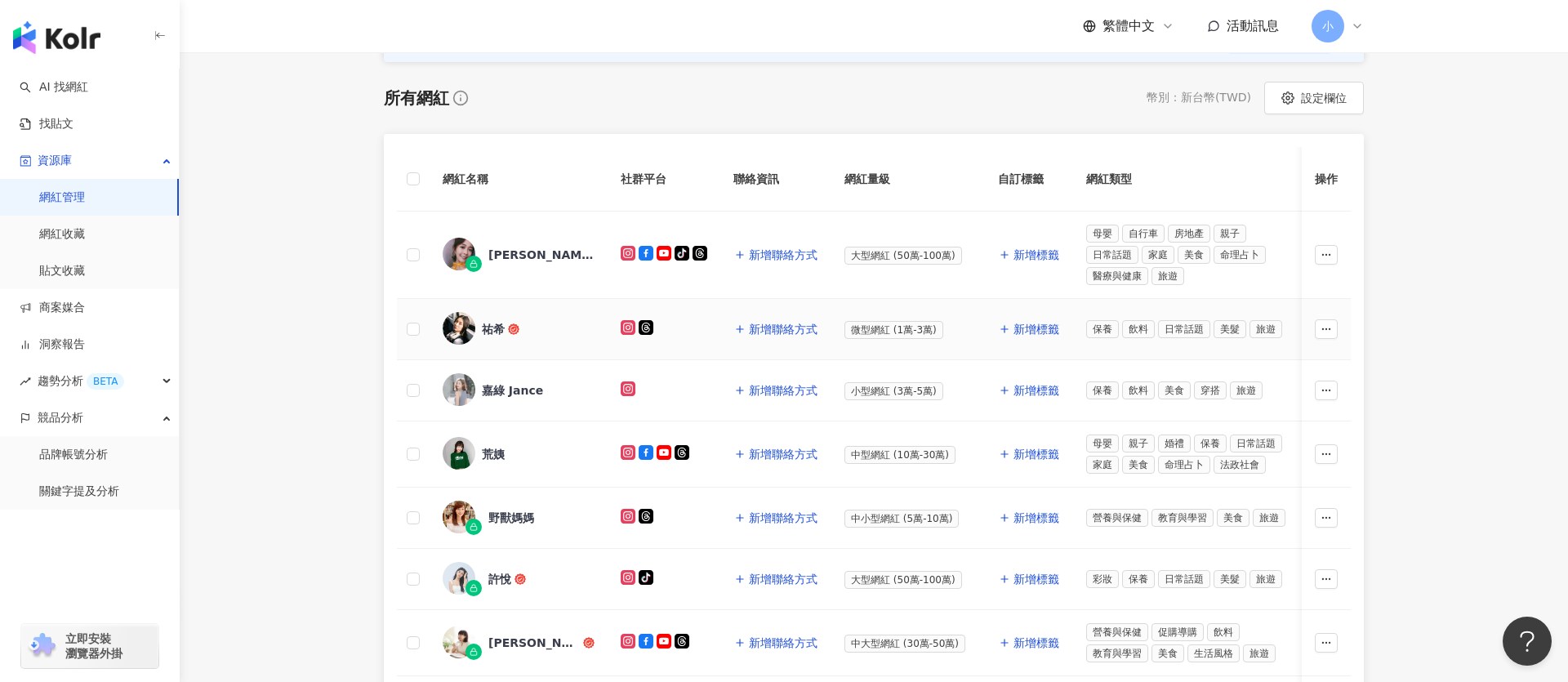
scroll to position [224, 0]
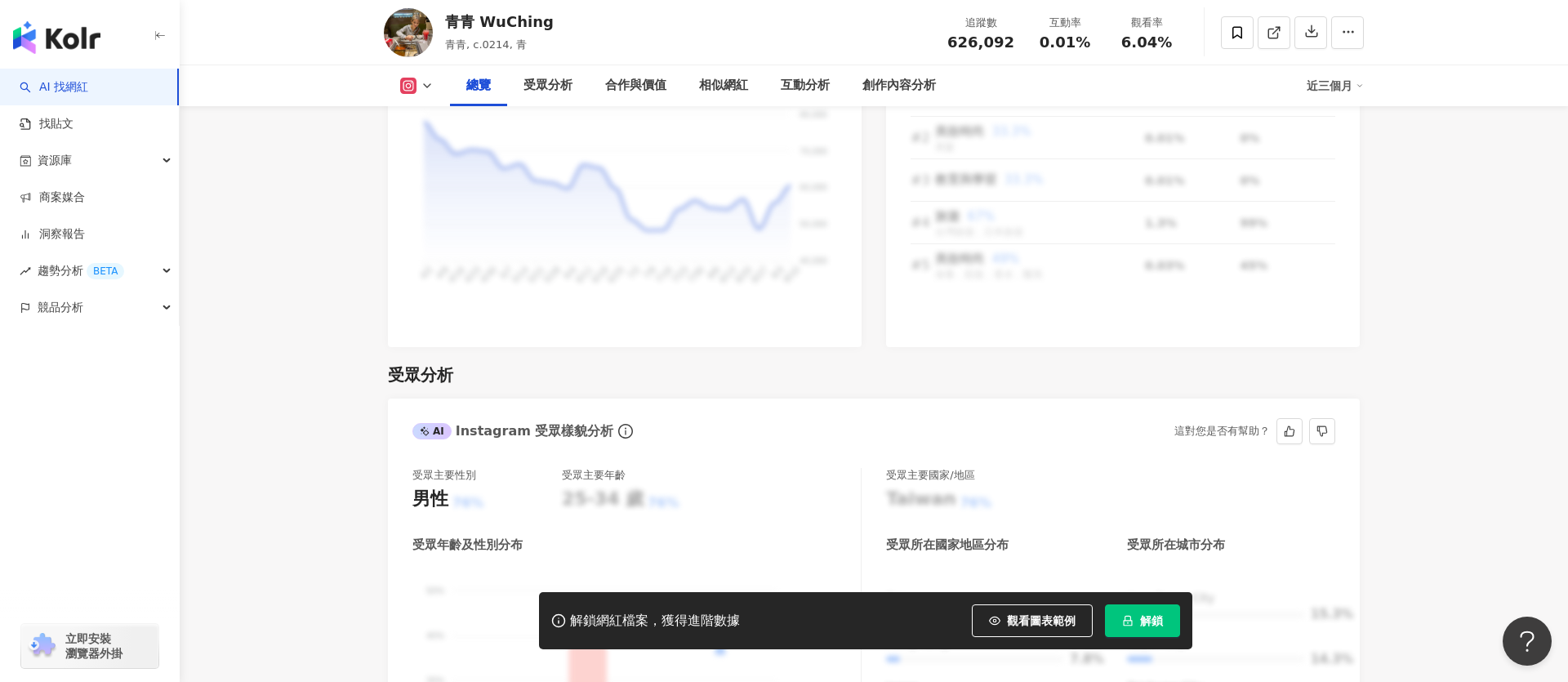
scroll to position [1760, 0]
